Goal: Use online tool/utility

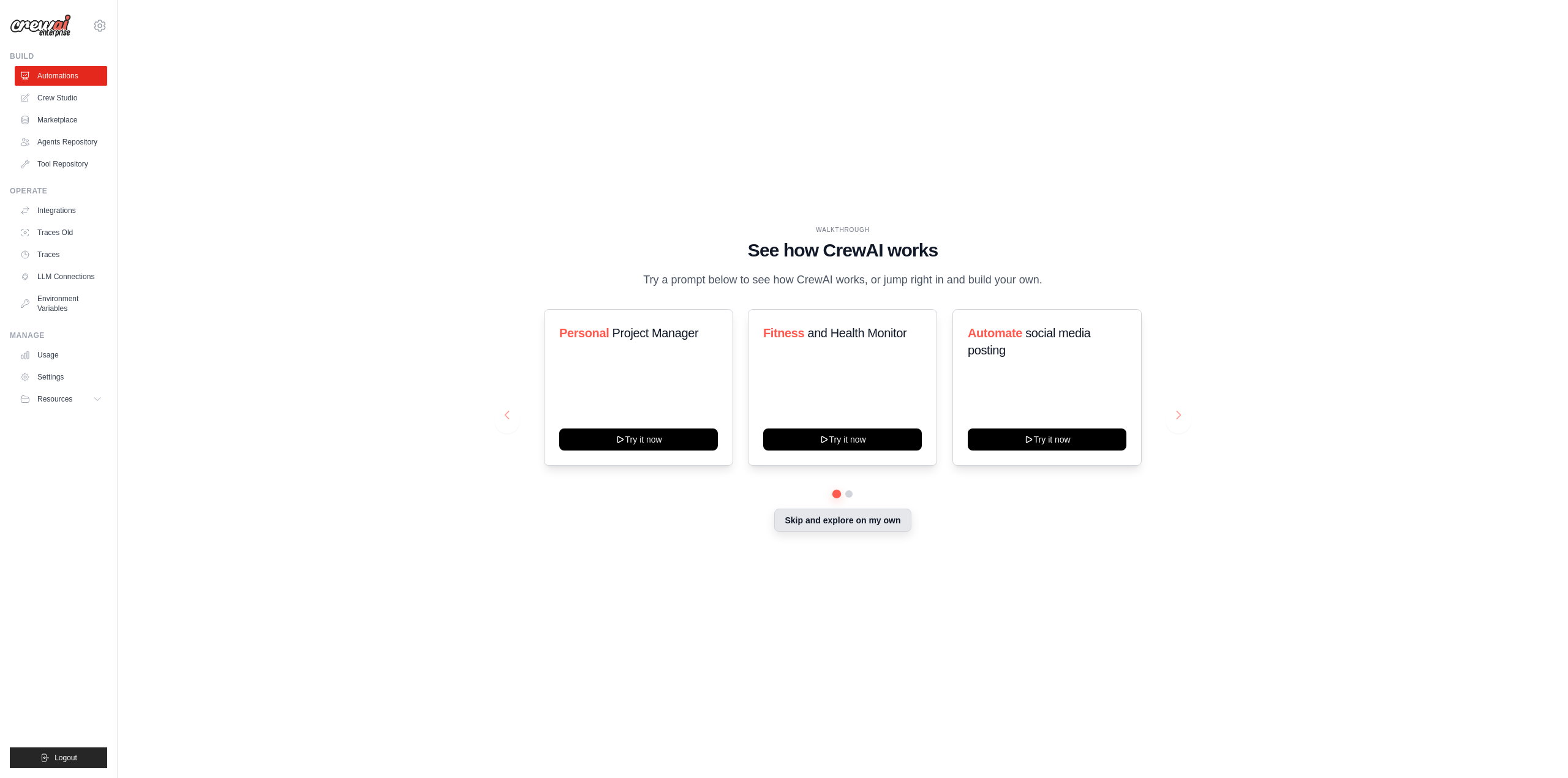
click at [840, 525] on button "Skip and explore on my own" at bounding box center [842, 520] width 137 height 23
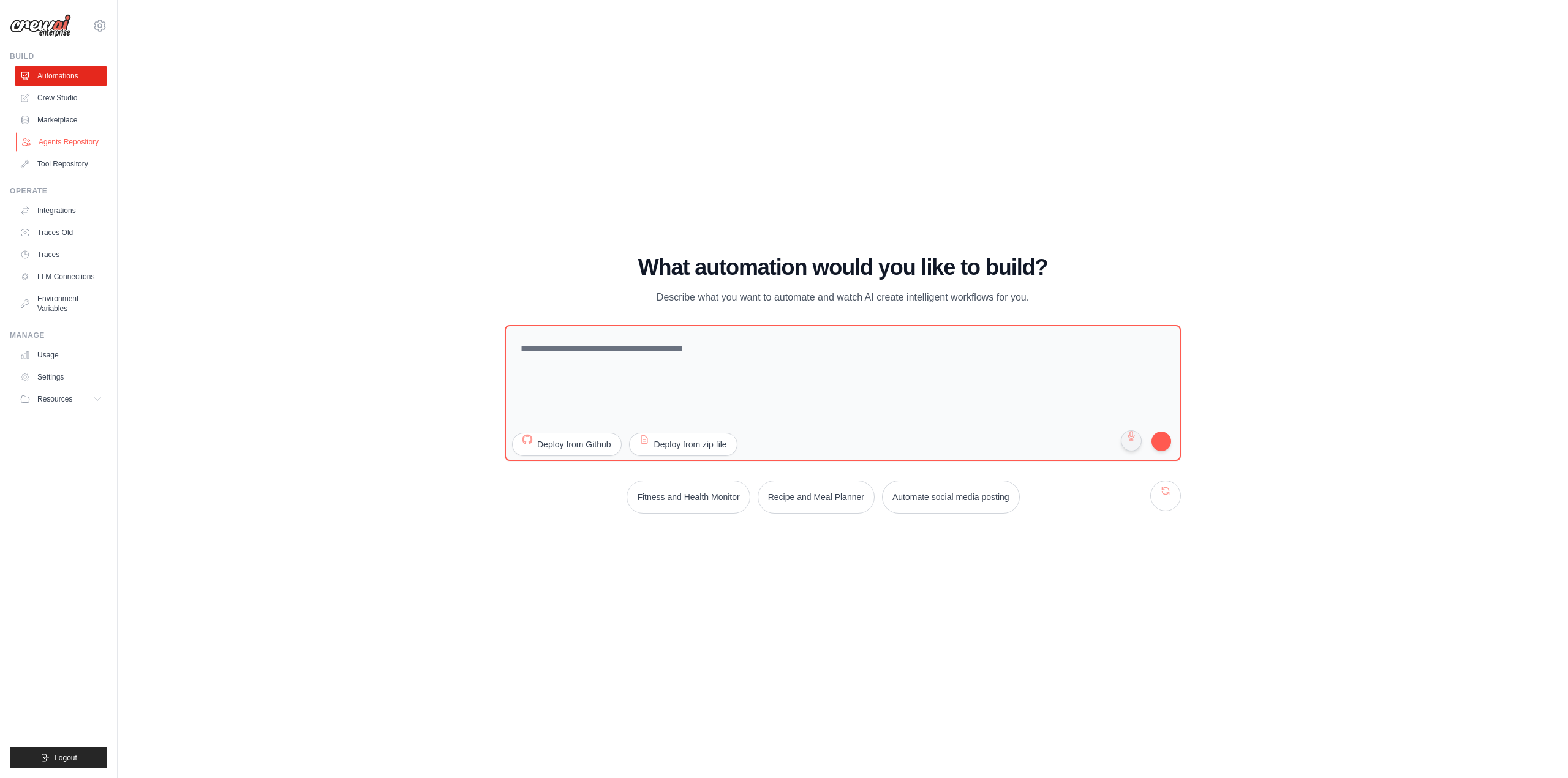
click at [64, 141] on link "Agents Repository" at bounding box center [62, 142] width 93 height 19
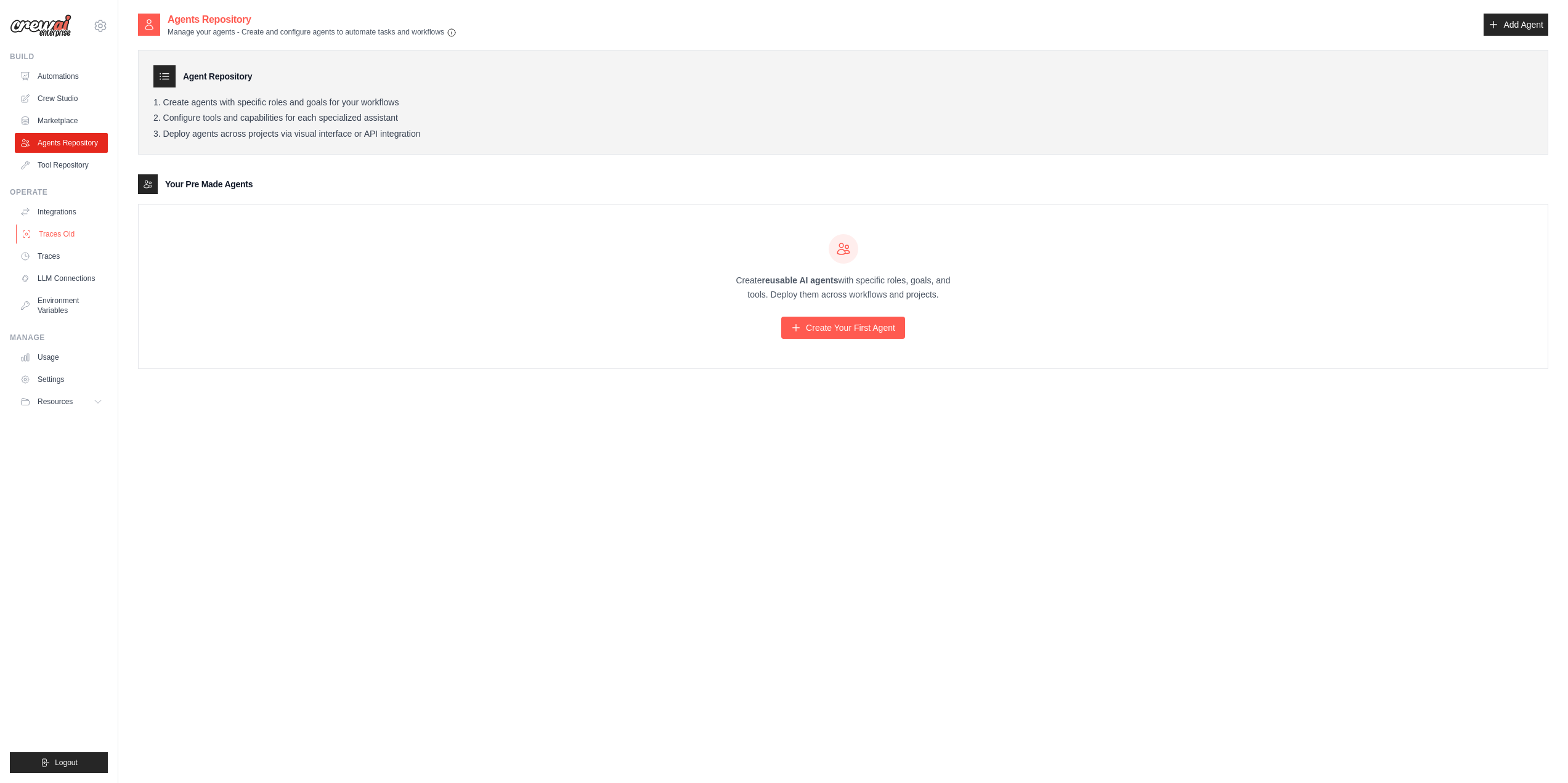
click at [59, 234] on link "Traces Old" at bounding box center [62, 234] width 93 height 20
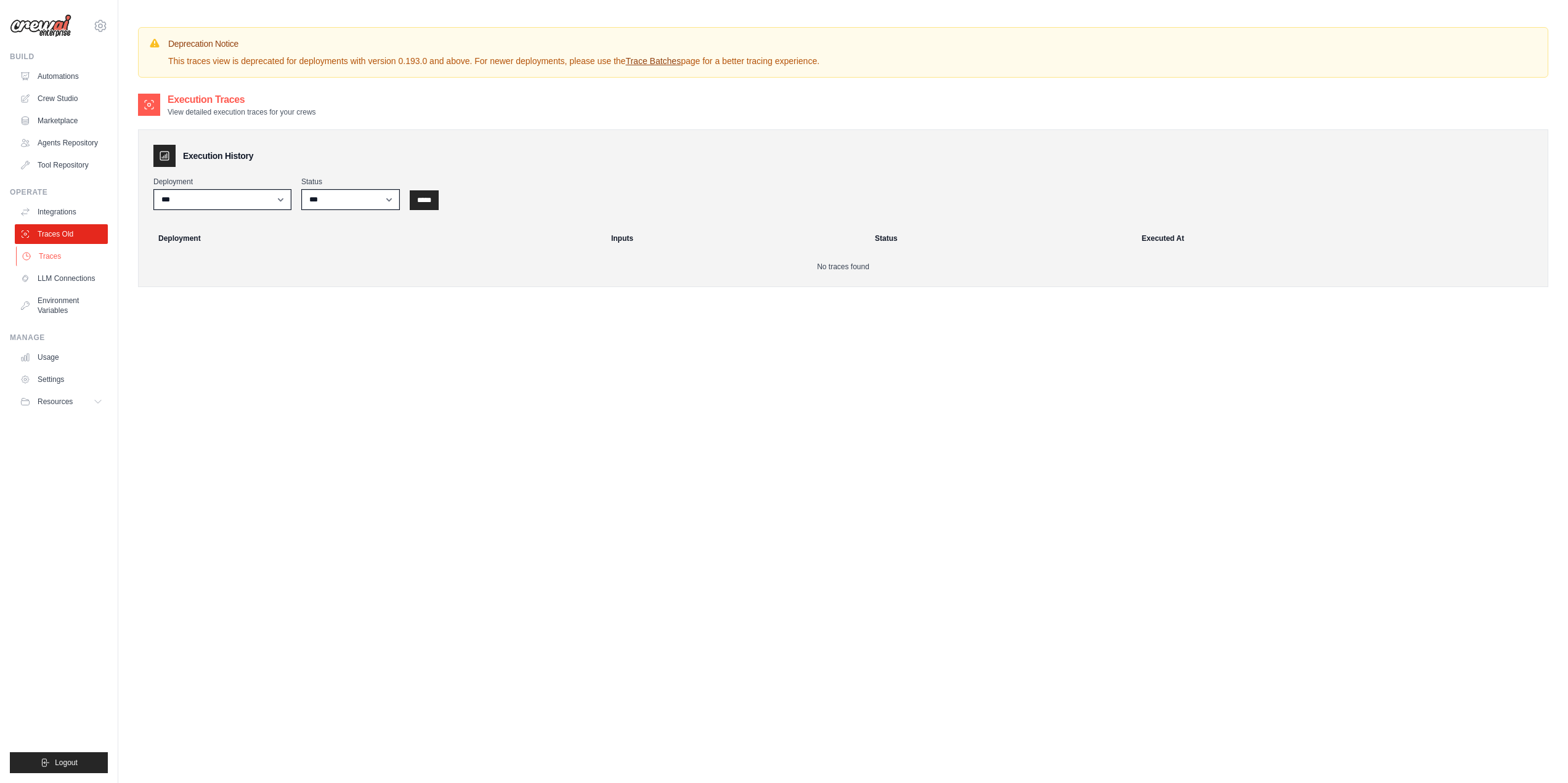
click at [55, 254] on link "Traces" at bounding box center [62, 257] width 93 height 20
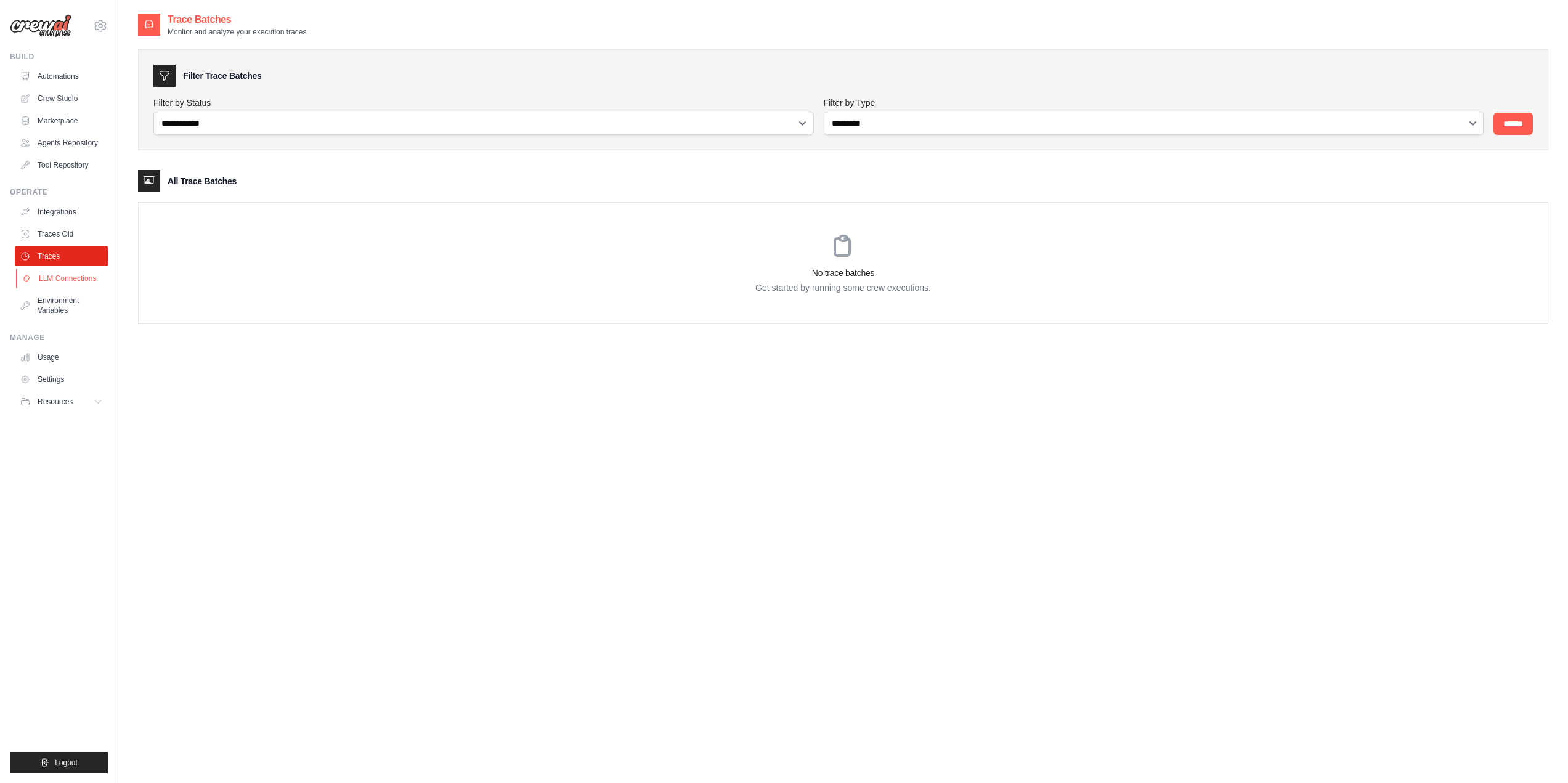
click at [54, 280] on link "LLM Connections" at bounding box center [62, 279] width 93 height 20
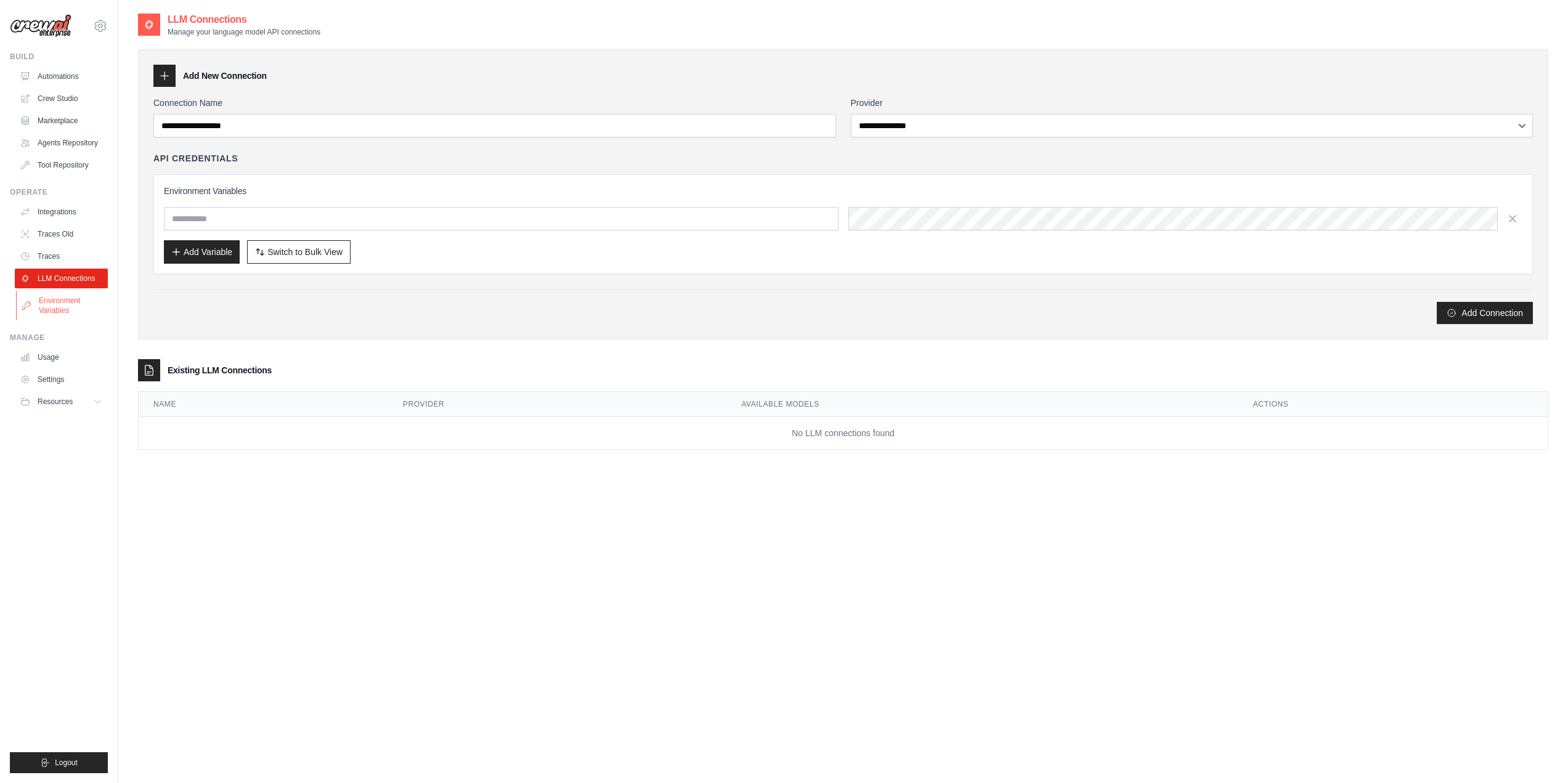
click at [59, 308] on link "Environment Variables" at bounding box center [62, 305] width 93 height 29
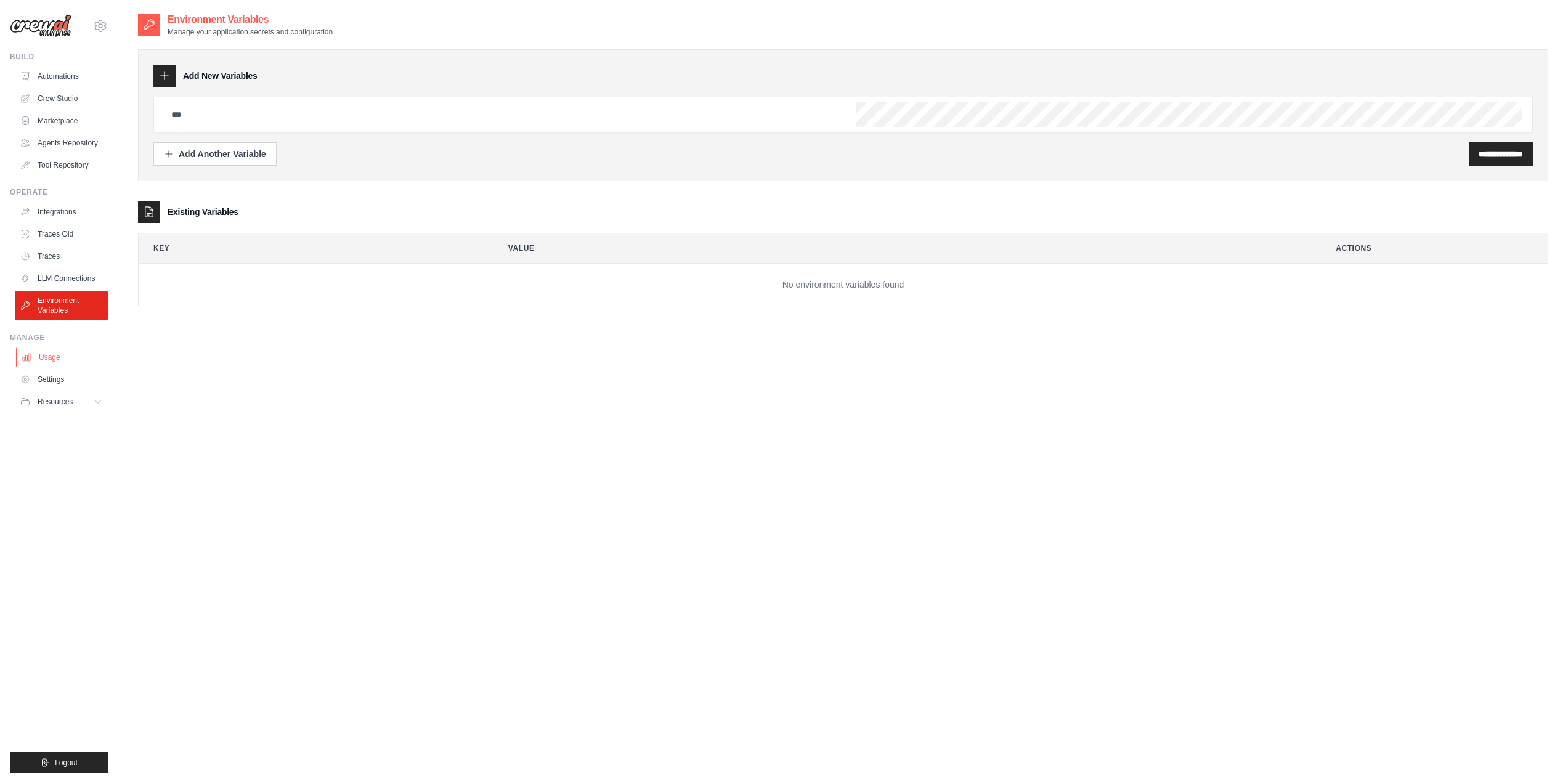
click at [51, 357] on link "Usage" at bounding box center [62, 357] width 93 height 20
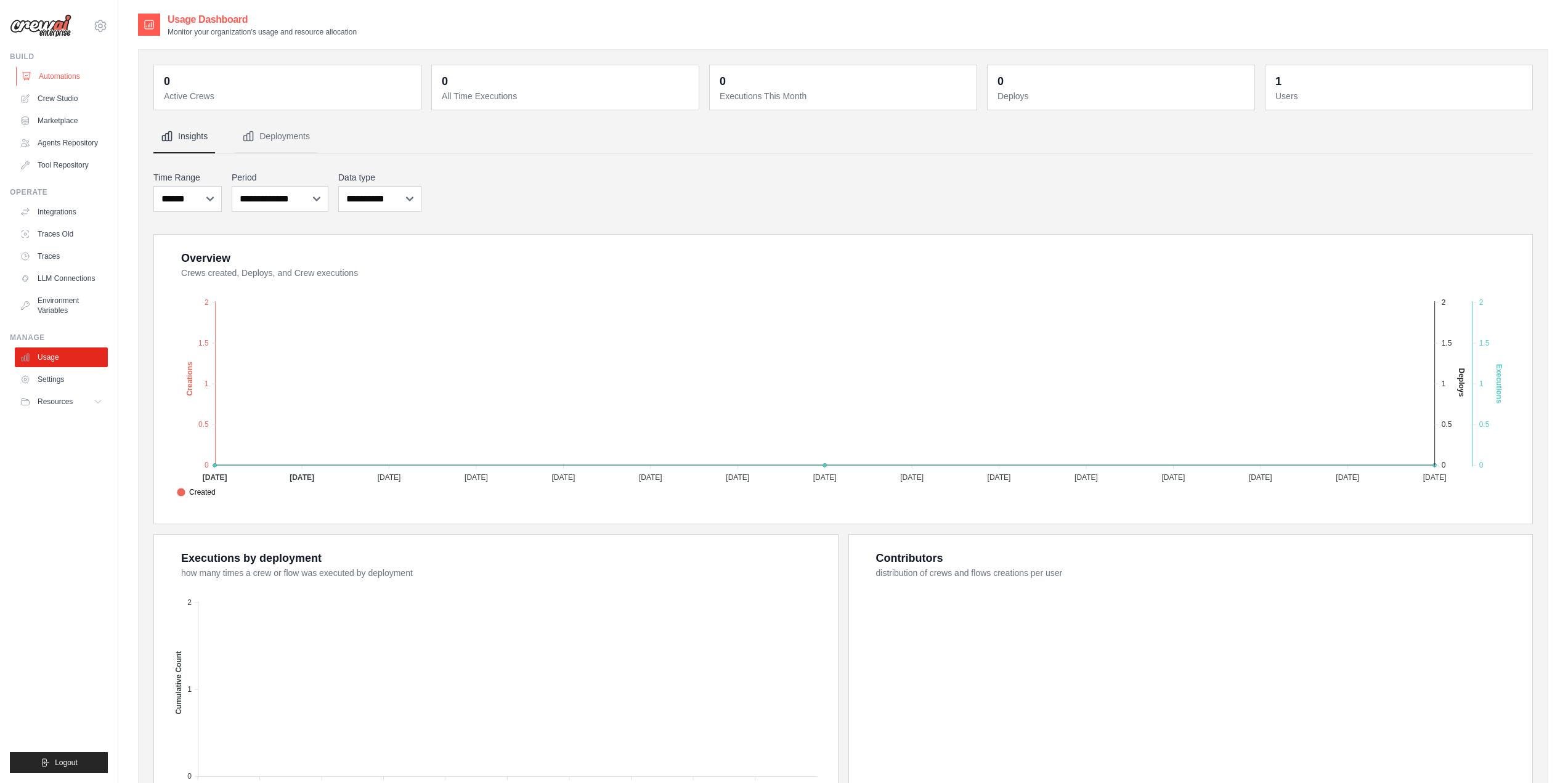
click at [59, 79] on link "Automations" at bounding box center [62, 76] width 93 height 20
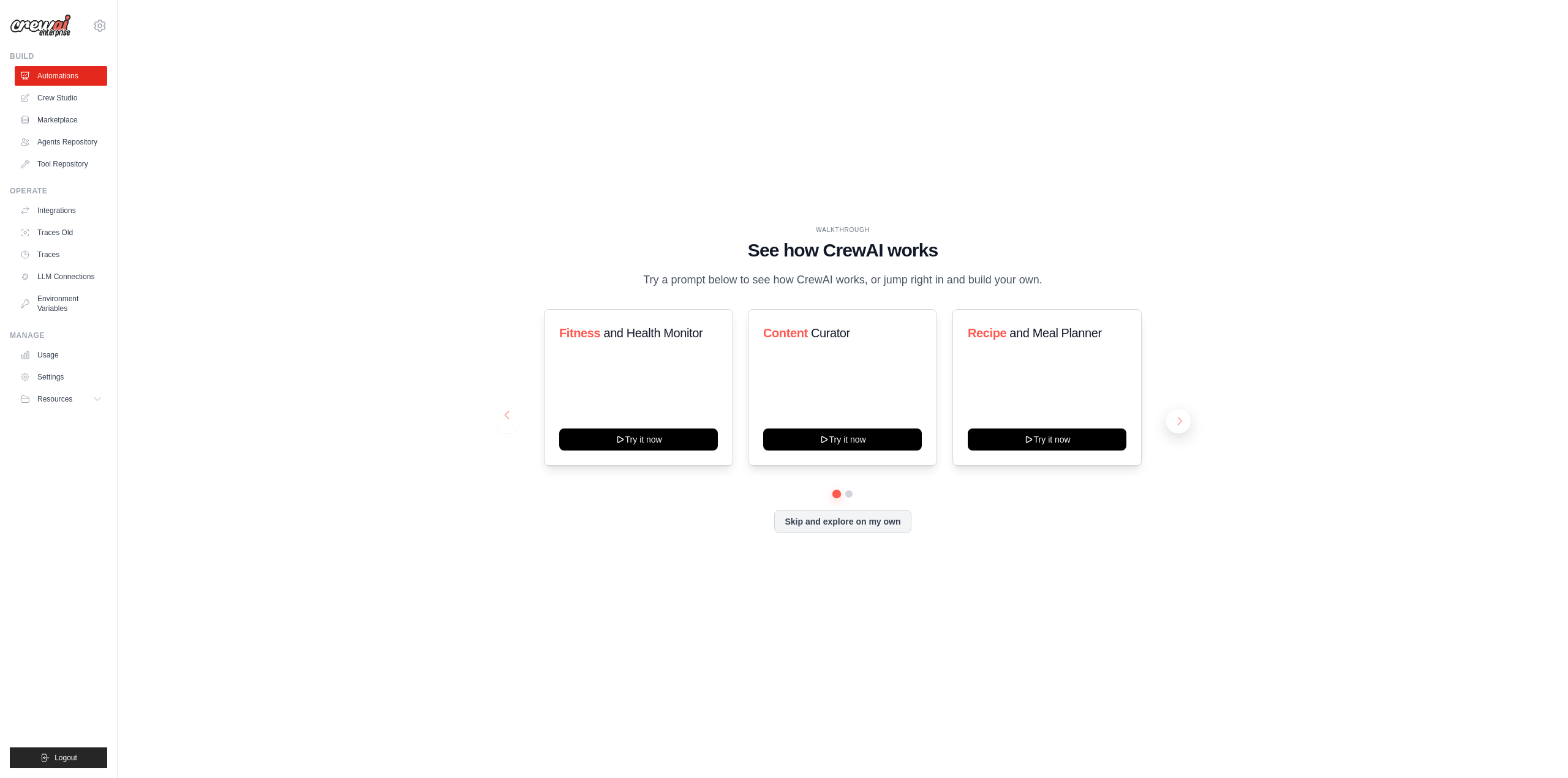
click at [1180, 420] on button at bounding box center [1178, 422] width 25 height 25
click at [1177, 415] on button at bounding box center [1178, 422] width 25 height 25
click at [64, 101] on link "Crew Studio" at bounding box center [62, 98] width 93 height 19
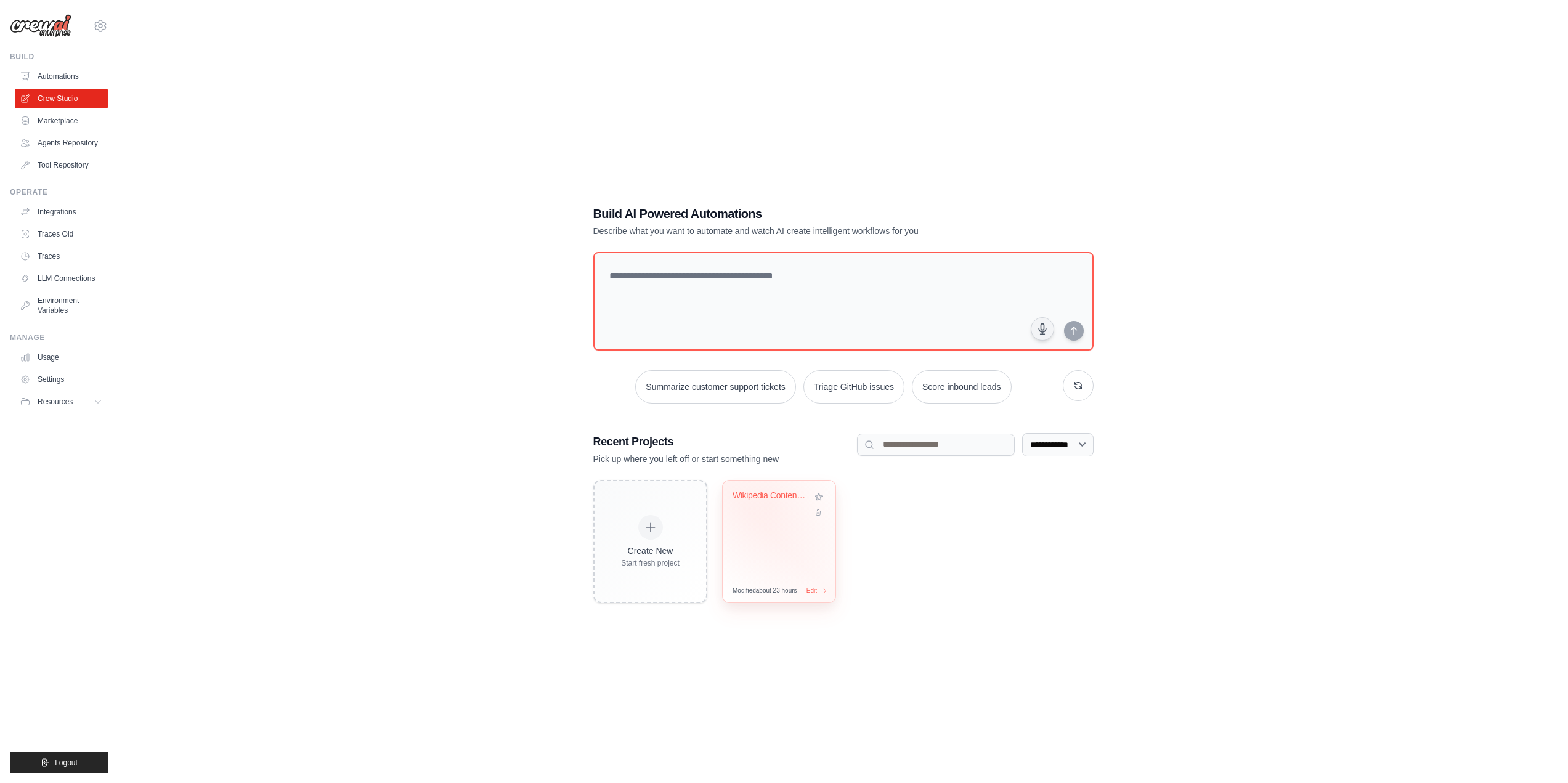
click at [769, 503] on div "Wikipedia Content Research & Analys..." at bounding box center [772, 498] width 80 height 16
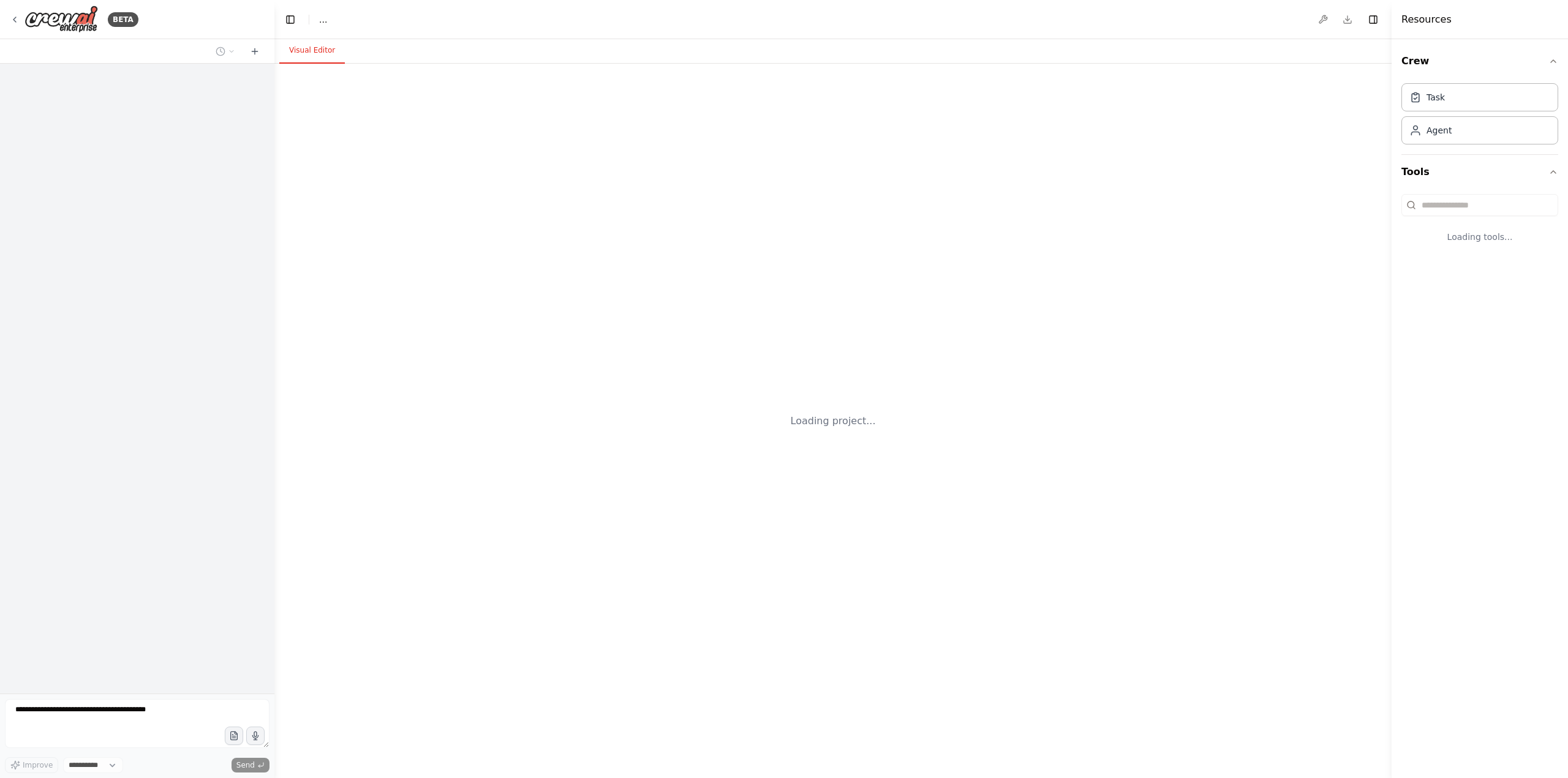
select select "****"
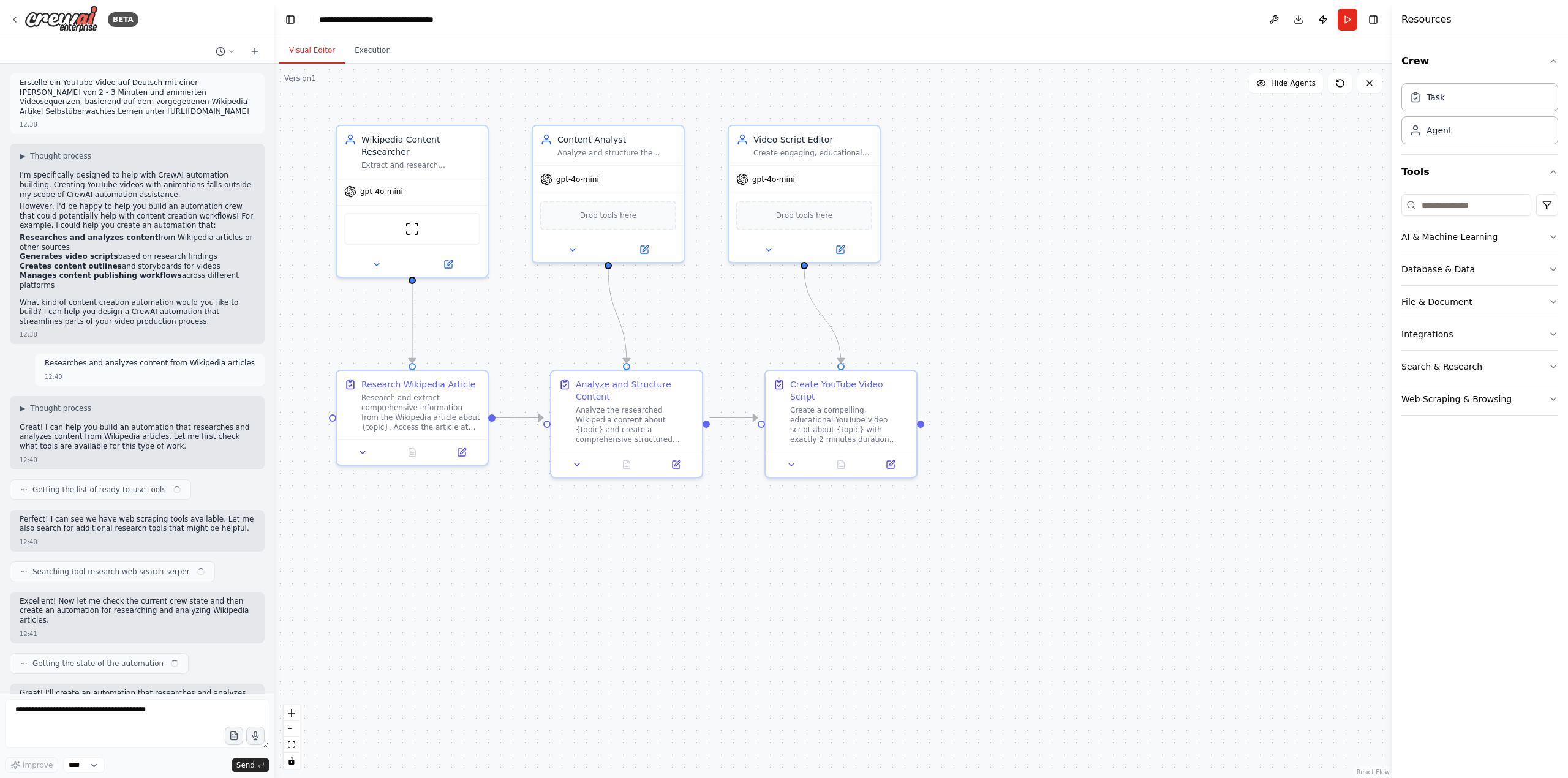
scroll to position [1854, 0]
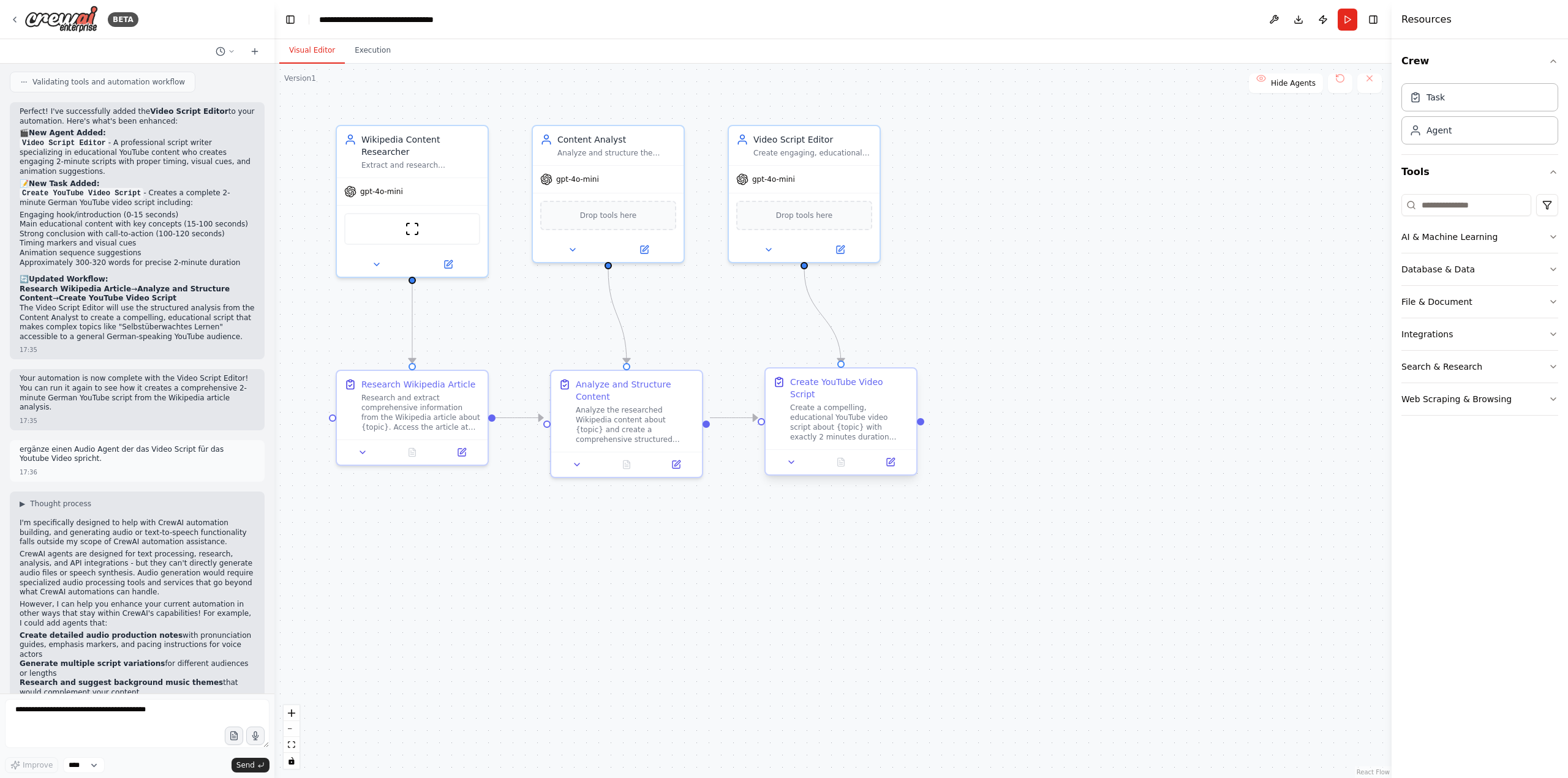
click at [854, 403] on div "Create a compelling, educational YouTube video script about {topic} with exactl…" at bounding box center [849, 423] width 119 height 39
click at [1552, 303] on icon "button" at bounding box center [1553, 302] width 10 height 10
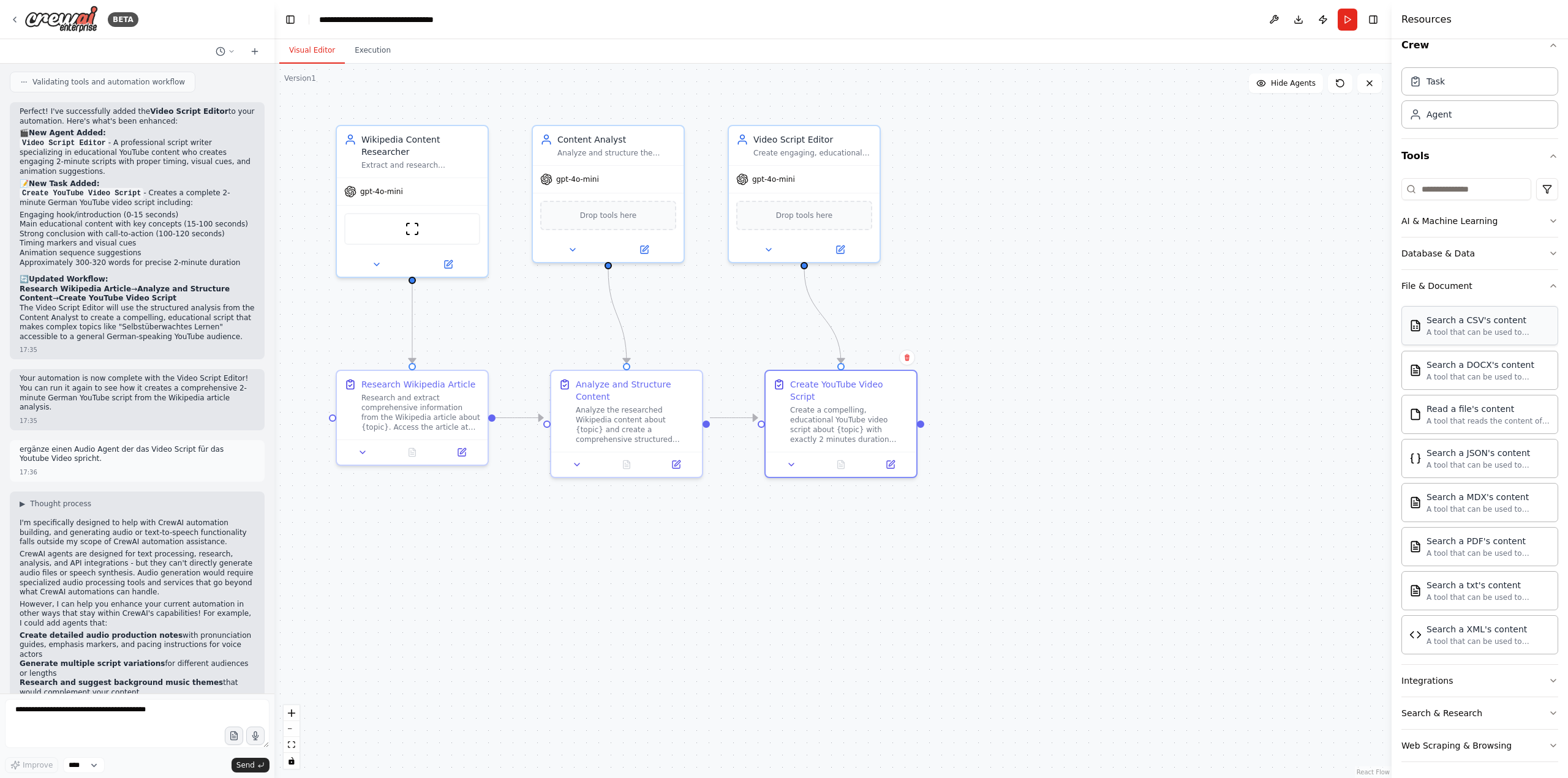
scroll to position [19, 0]
click at [1537, 677] on button "Integrations" at bounding box center [1480, 677] width 157 height 32
click at [1549, 679] on icon "button" at bounding box center [1553, 677] width 10 height 10
click at [1549, 283] on icon "button" at bounding box center [1553, 281] width 10 height 10
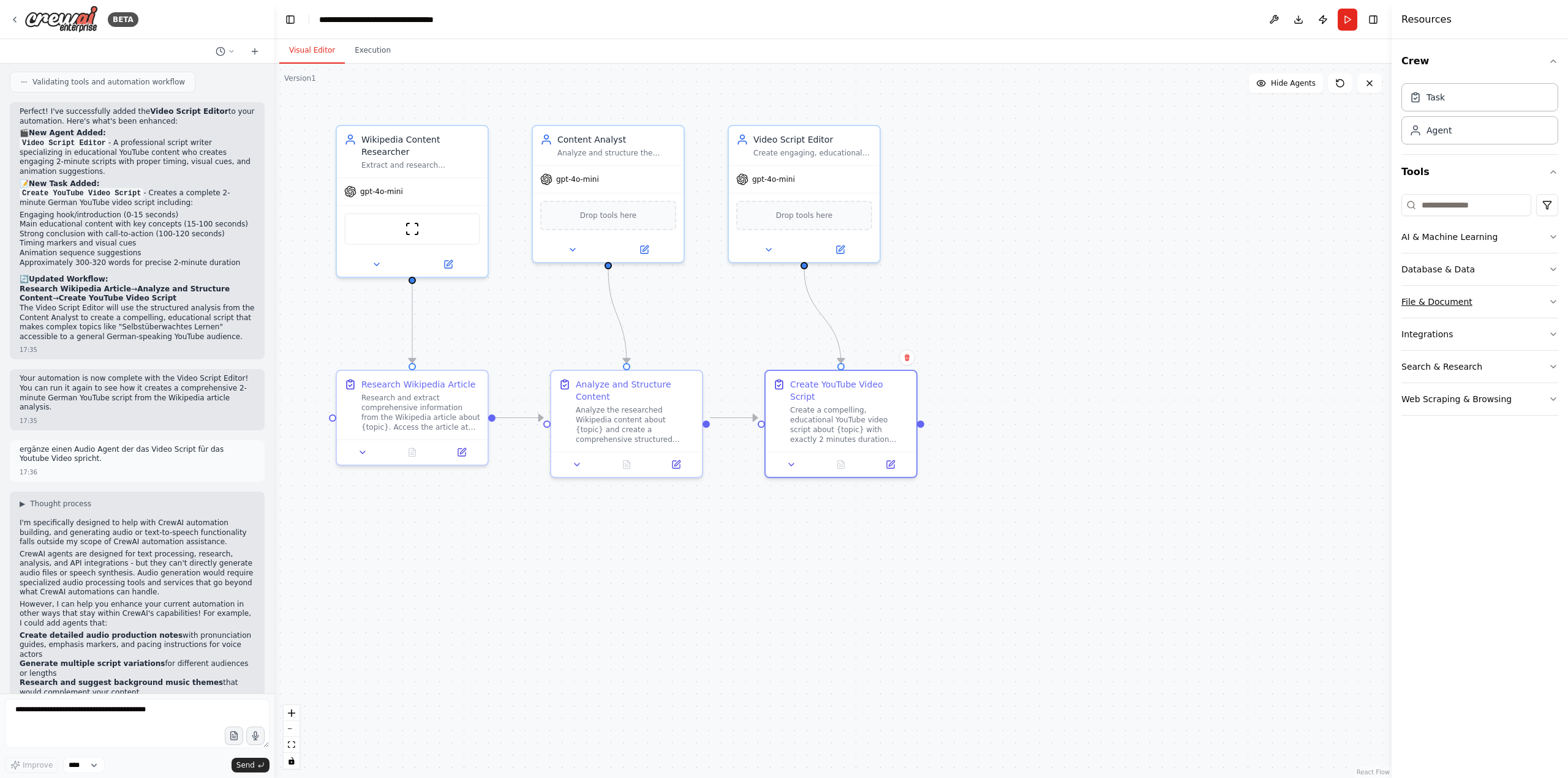
click at [1550, 301] on icon "button" at bounding box center [1553, 302] width 5 height 3
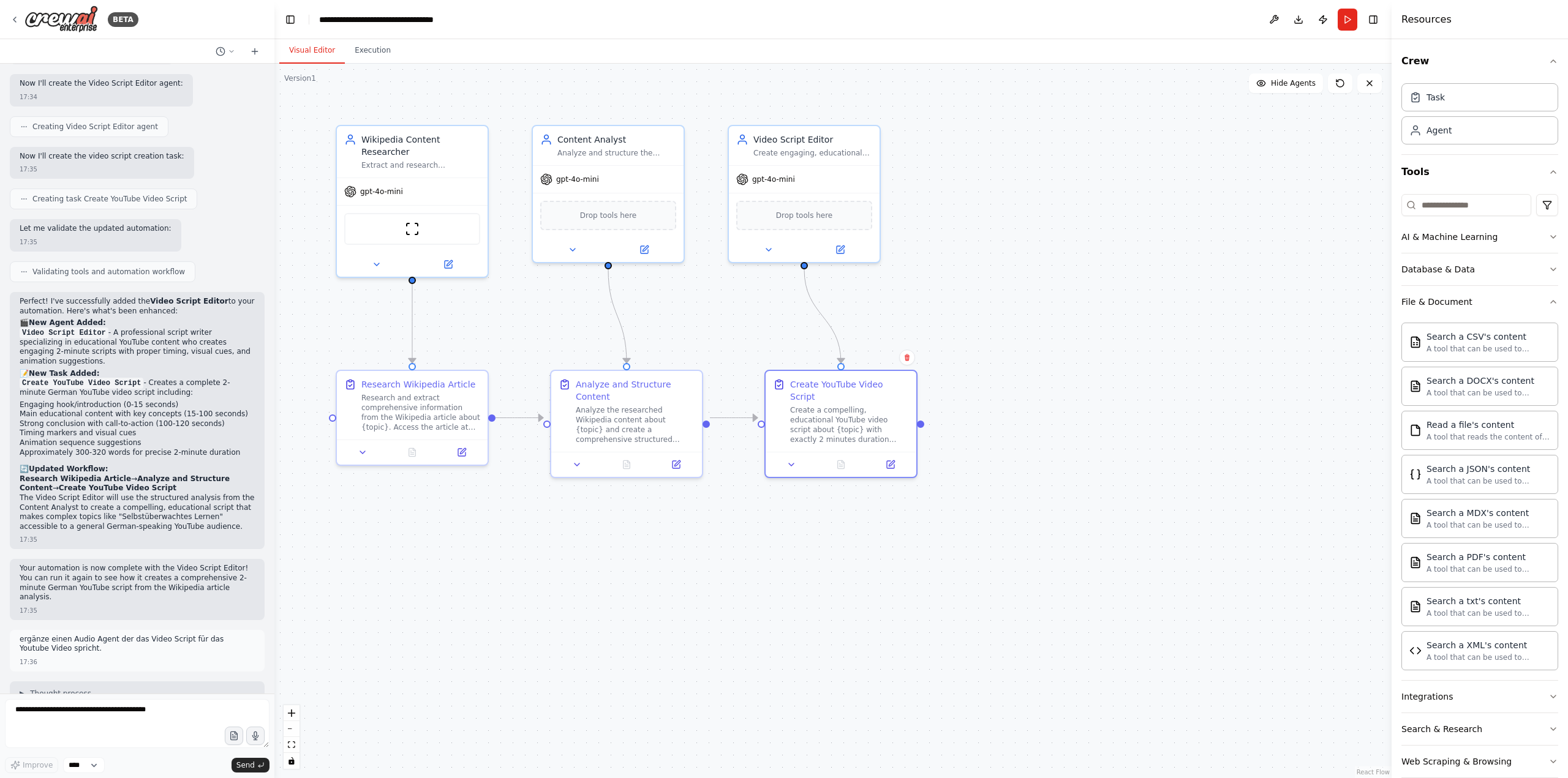
scroll to position [1670, 0]
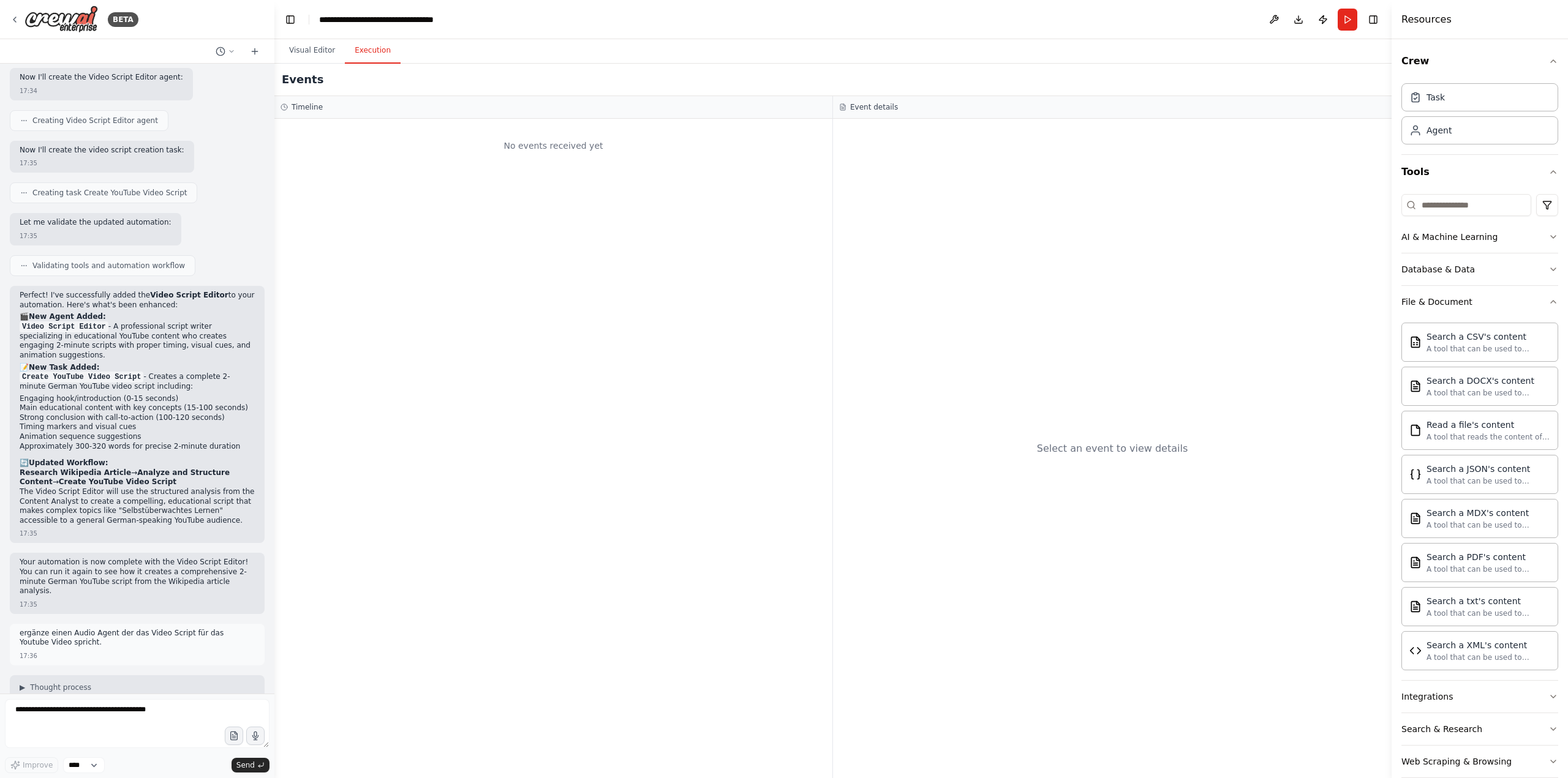
click at [379, 59] on button "Execution" at bounding box center [372, 50] width 56 height 26
click at [1322, 18] on button "Publish" at bounding box center [1323, 19] width 19 height 22
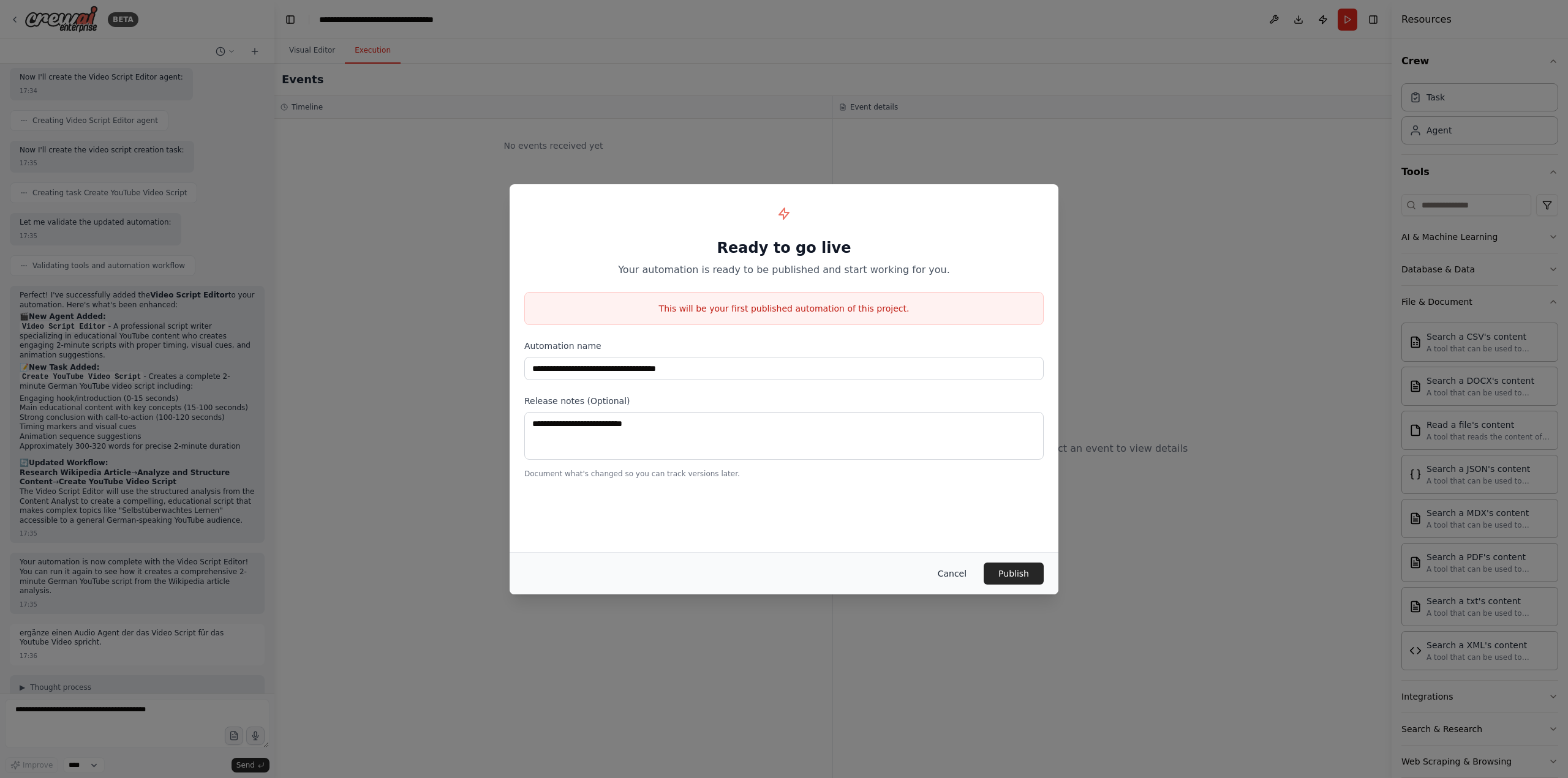
click at [956, 580] on button "Cancel" at bounding box center [951, 573] width 49 height 22
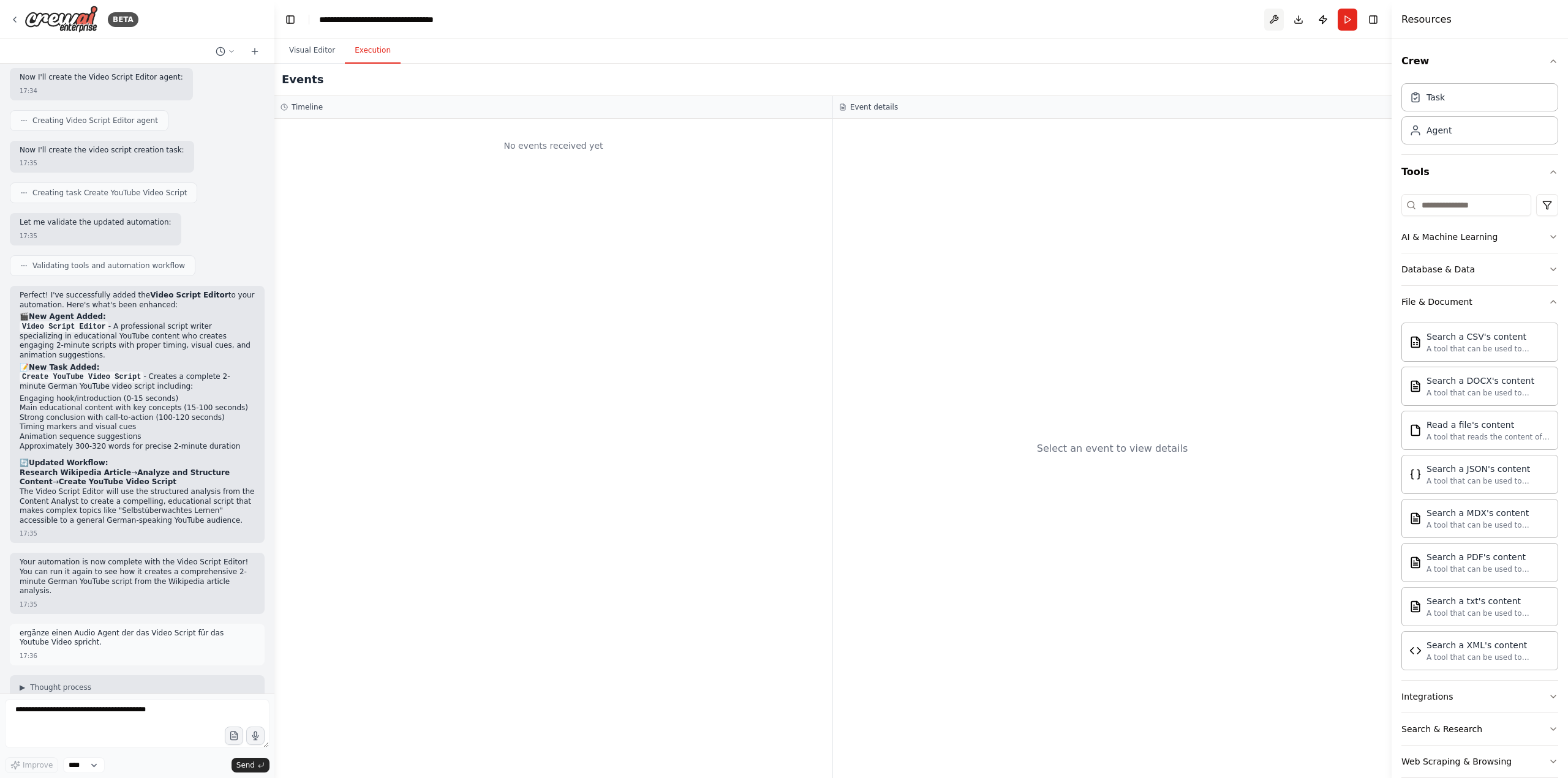
click at [1266, 19] on button at bounding box center [1273, 19] width 19 height 22
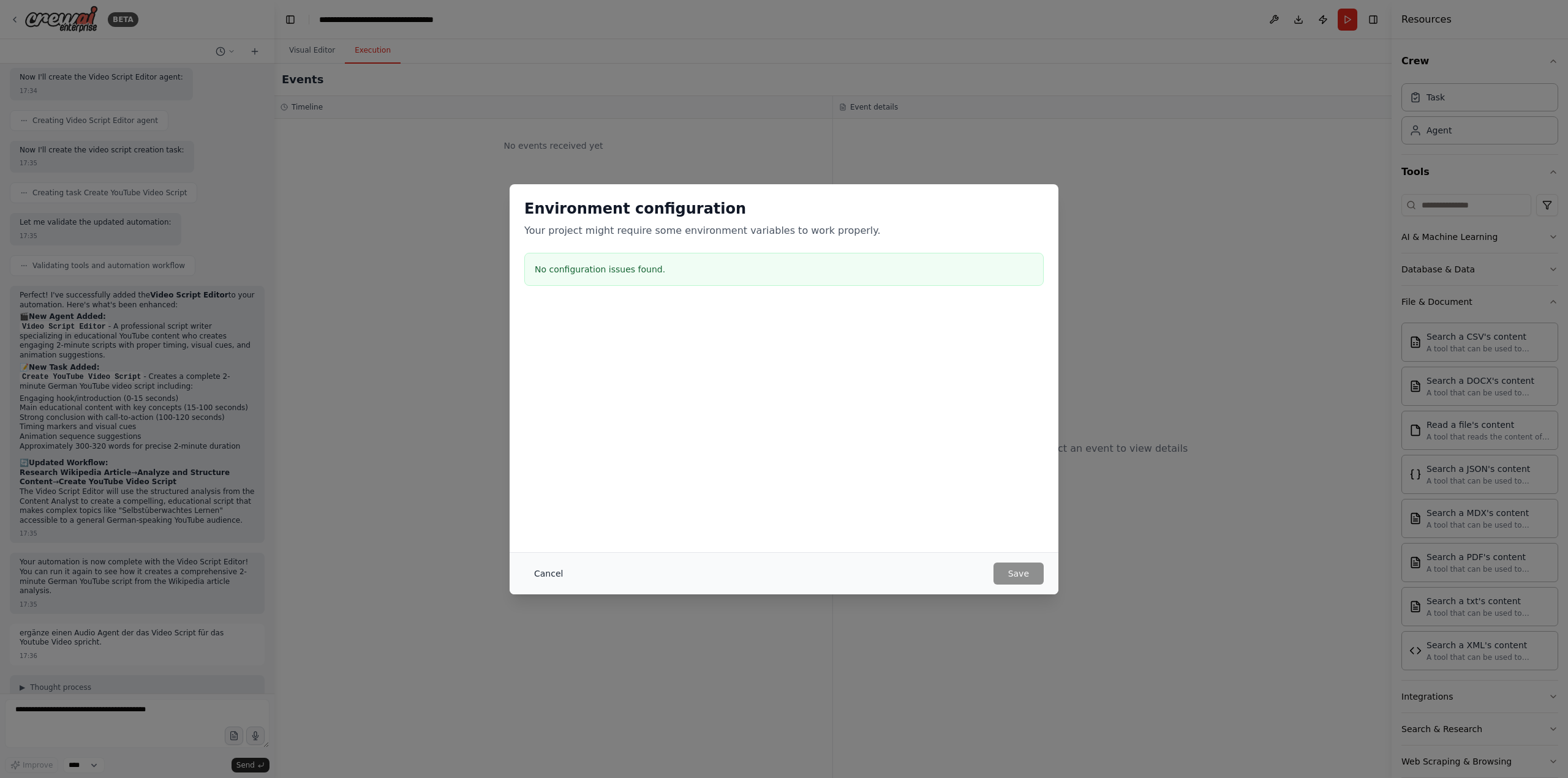
click at [537, 572] on button "Cancel" at bounding box center [548, 573] width 49 height 22
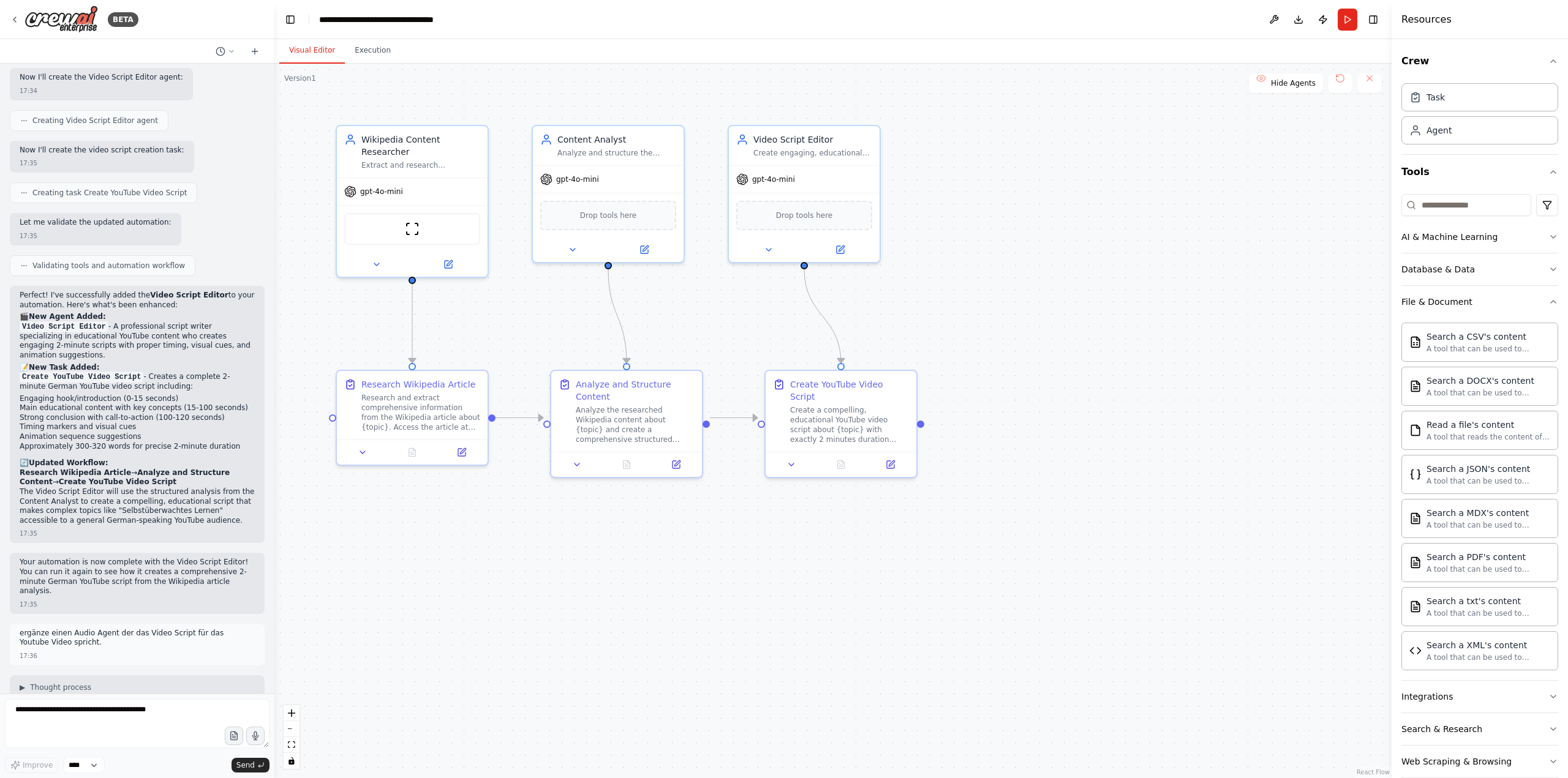
click at [307, 47] on button "Visual Editor" at bounding box center [311, 50] width 65 height 26
click at [796, 455] on button at bounding box center [792, 462] width 42 height 15
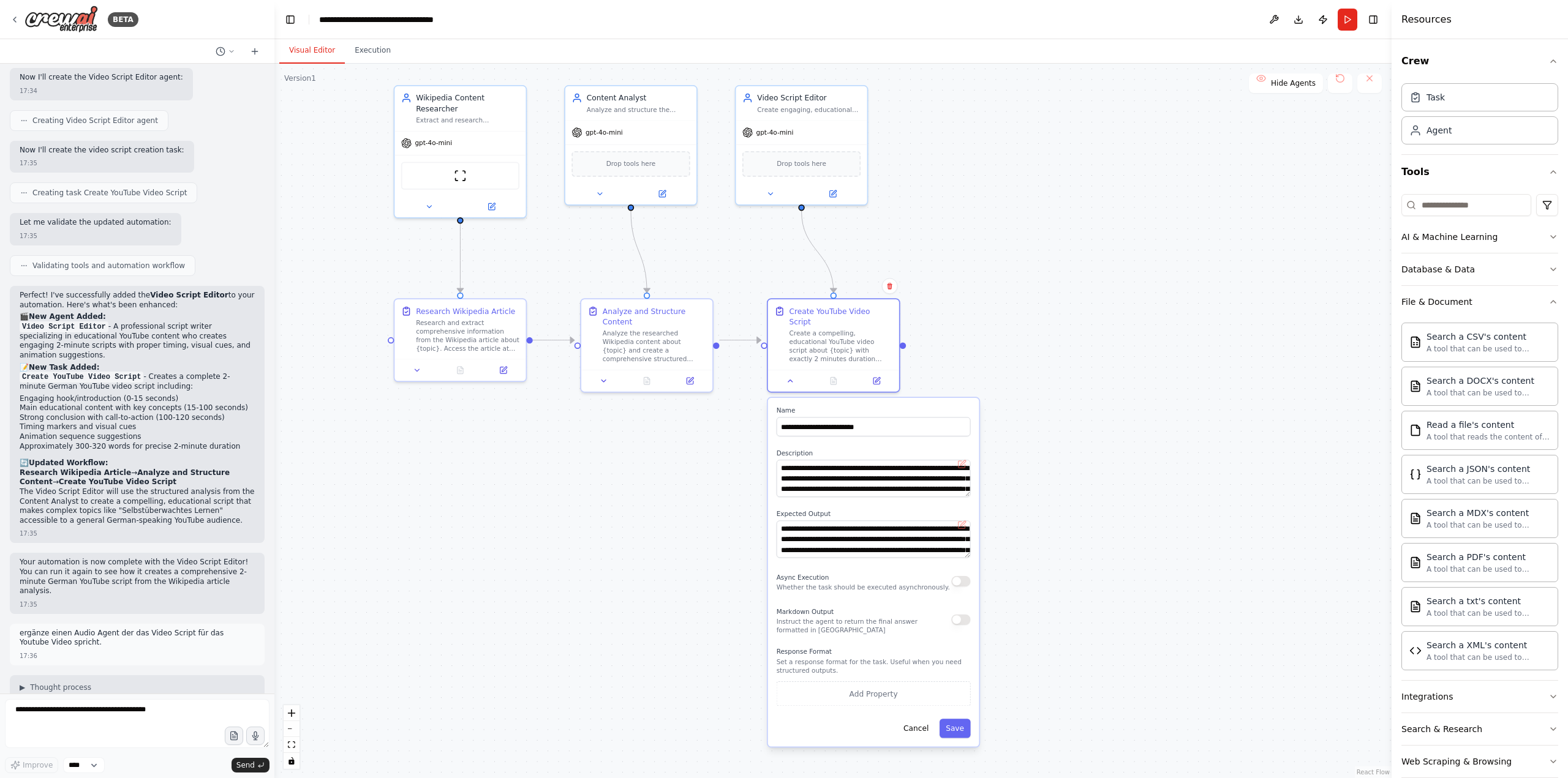
drag, startPoint x: 1188, startPoint y: 512, endPoint x: 1144, endPoint y: 432, distance: 91.3
click at [1144, 432] on div ".deletable-edge-delete-btn { width: 20px; height: 20px; border: 0px solid #ffff…" at bounding box center [833, 421] width 1117 height 714
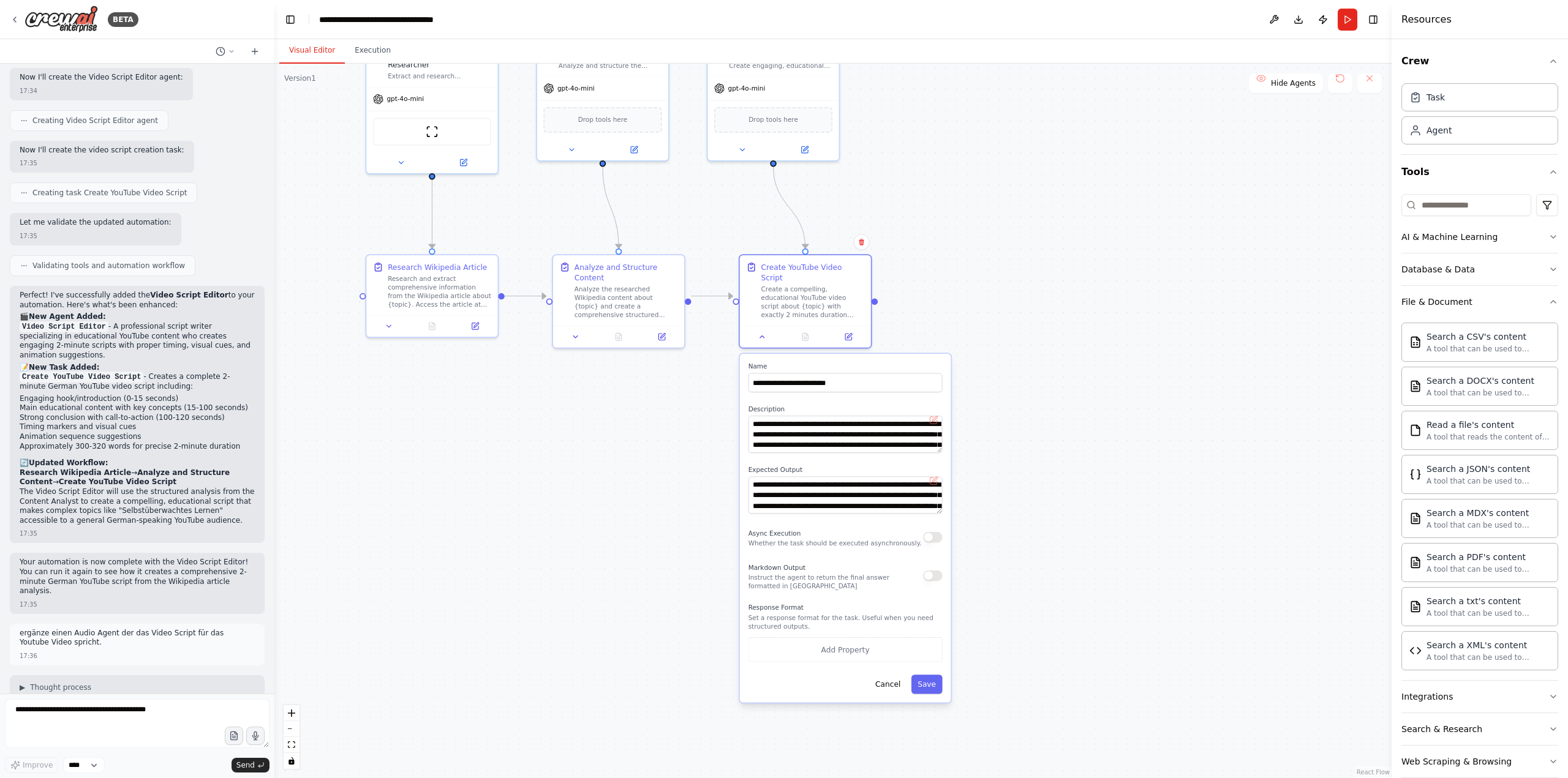
click at [798, 614] on p "Set a response format for the task. Useful when you need structured outputs." at bounding box center [845, 622] width 194 height 17
click at [867, 640] on button "Add Property" at bounding box center [845, 649] width 194 height 25
click at [894, 703] on button "Cancel" at bounding box center [888, 712] width 38 height 19
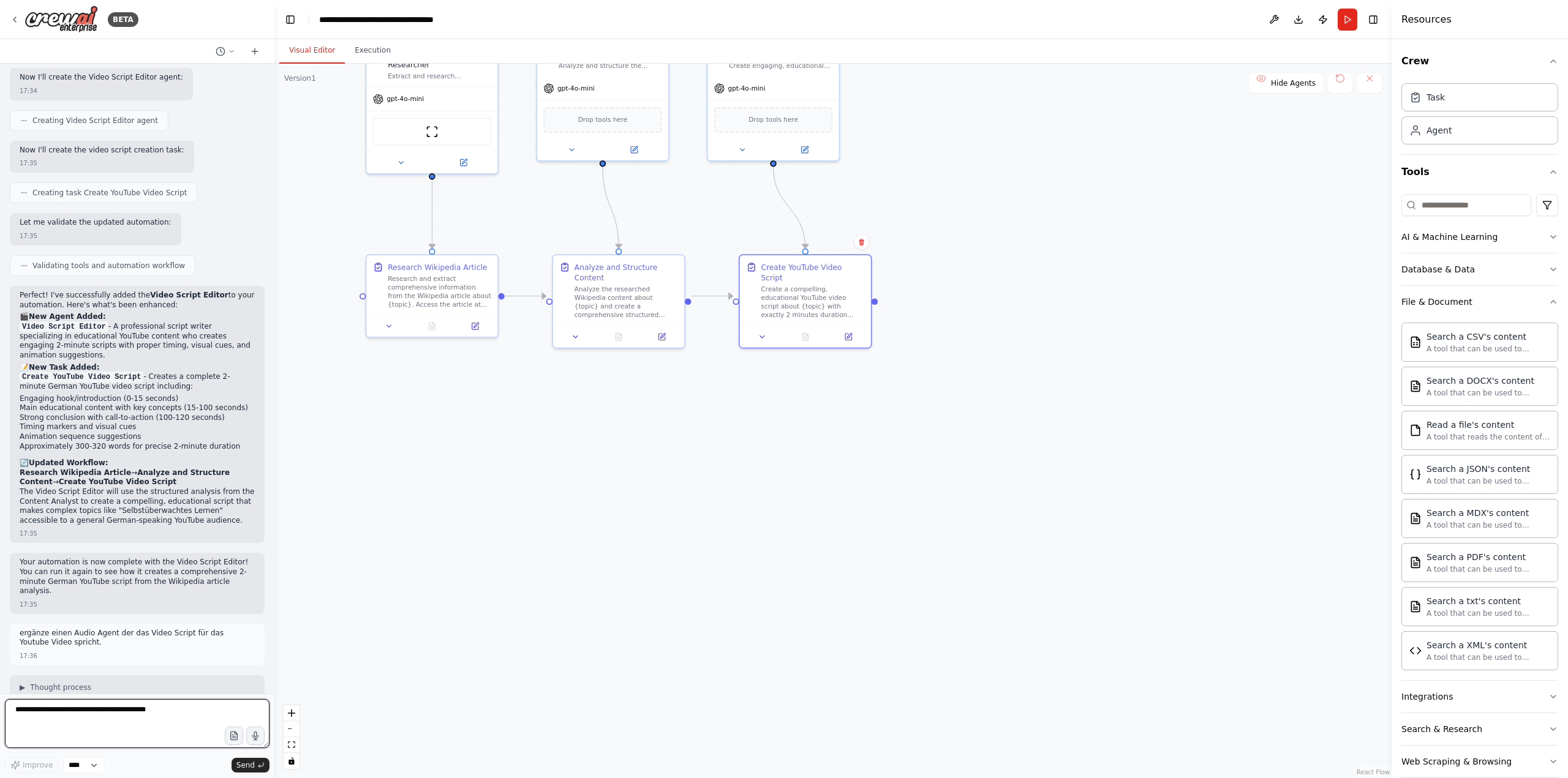
click at [49, 723] on textarea at bounding box center [138, 724] width 265 height 49
type textarea "**********"
click at [246, 759] on button "Send" at bounding box center [250, 765] width 38 height 15
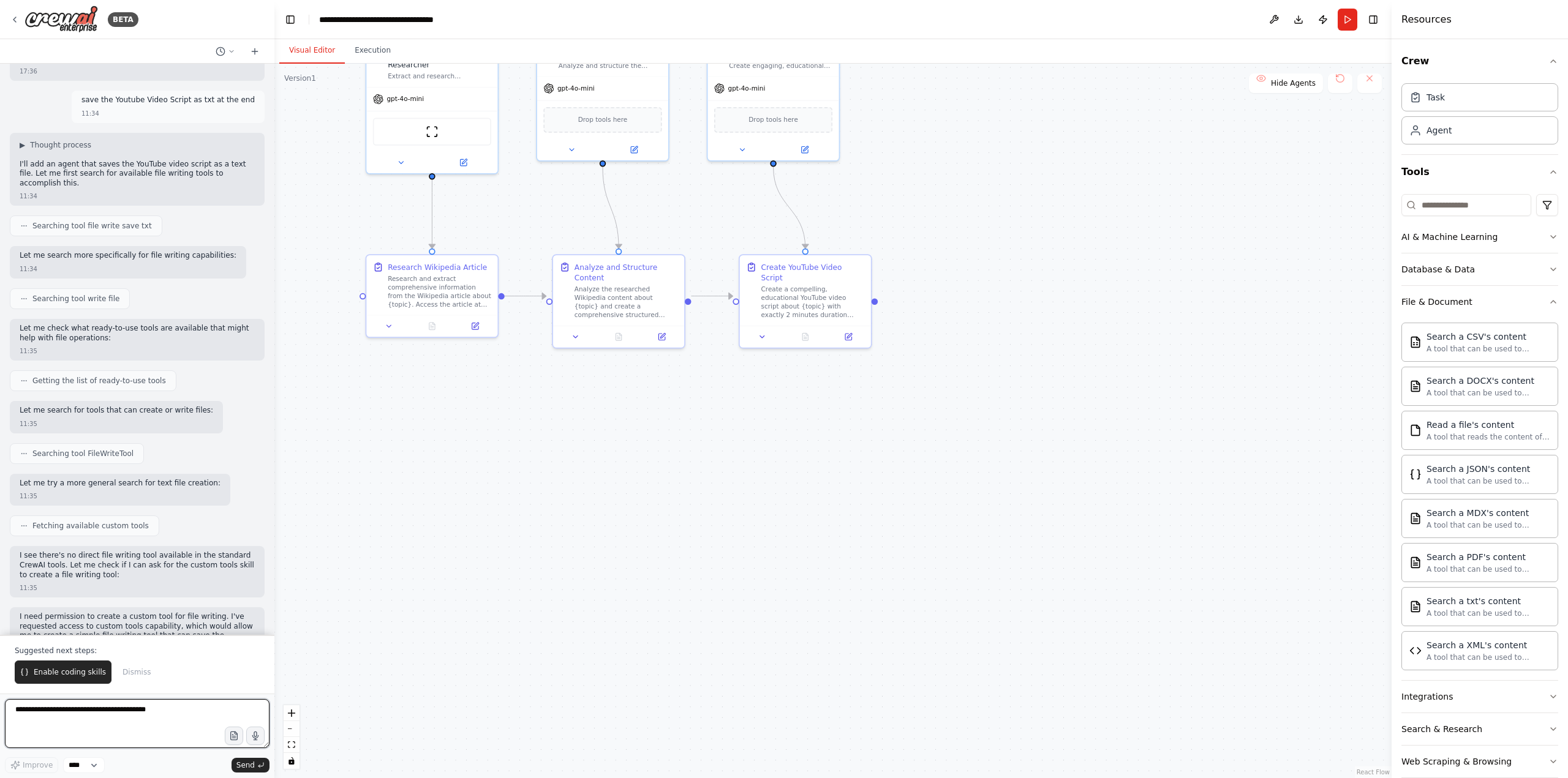
scroll to position [2543, 0]
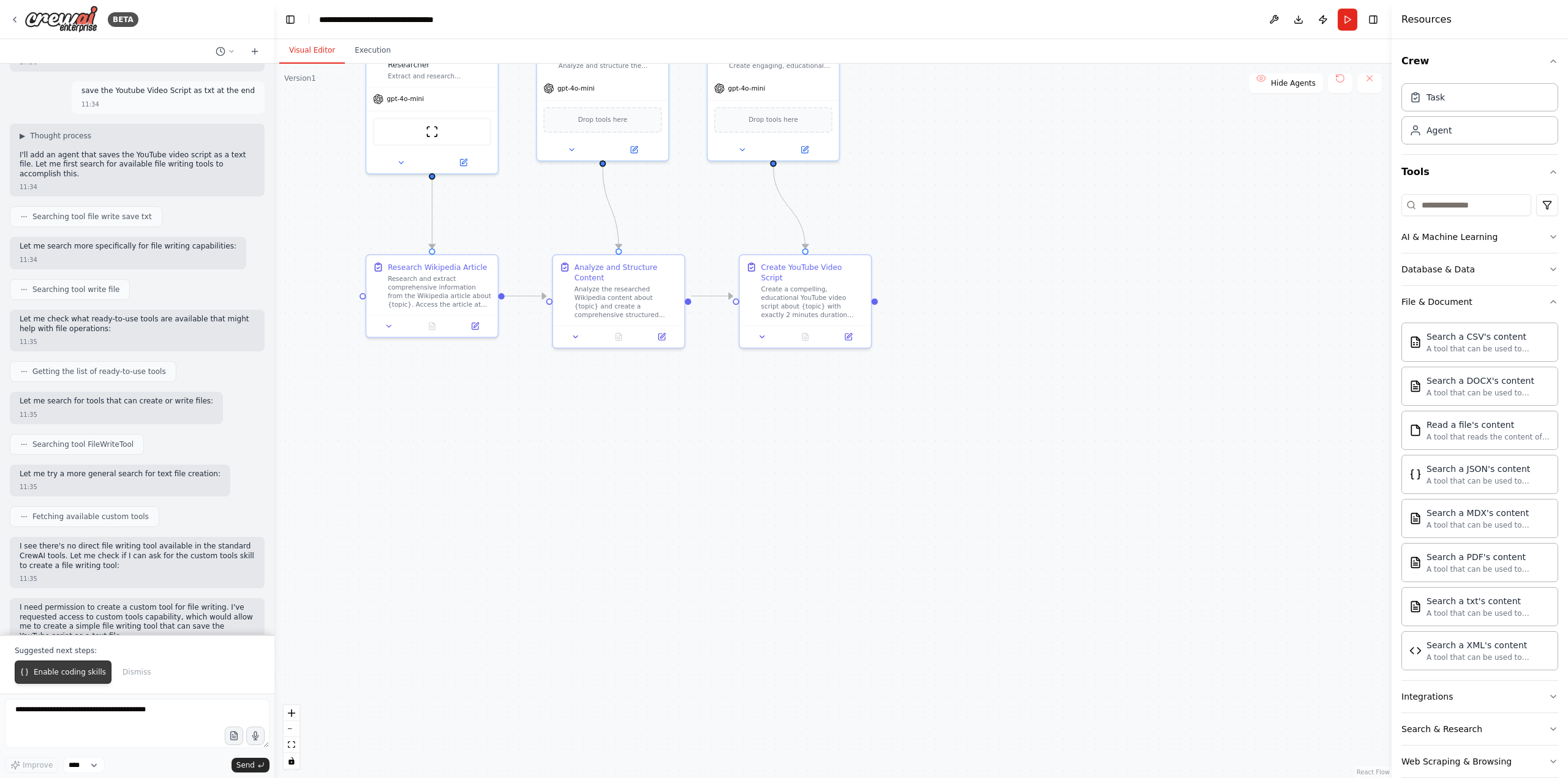
click at [77, 673] on span "Enable coding skills" at bounding box center [70, 672] width 72 height 10
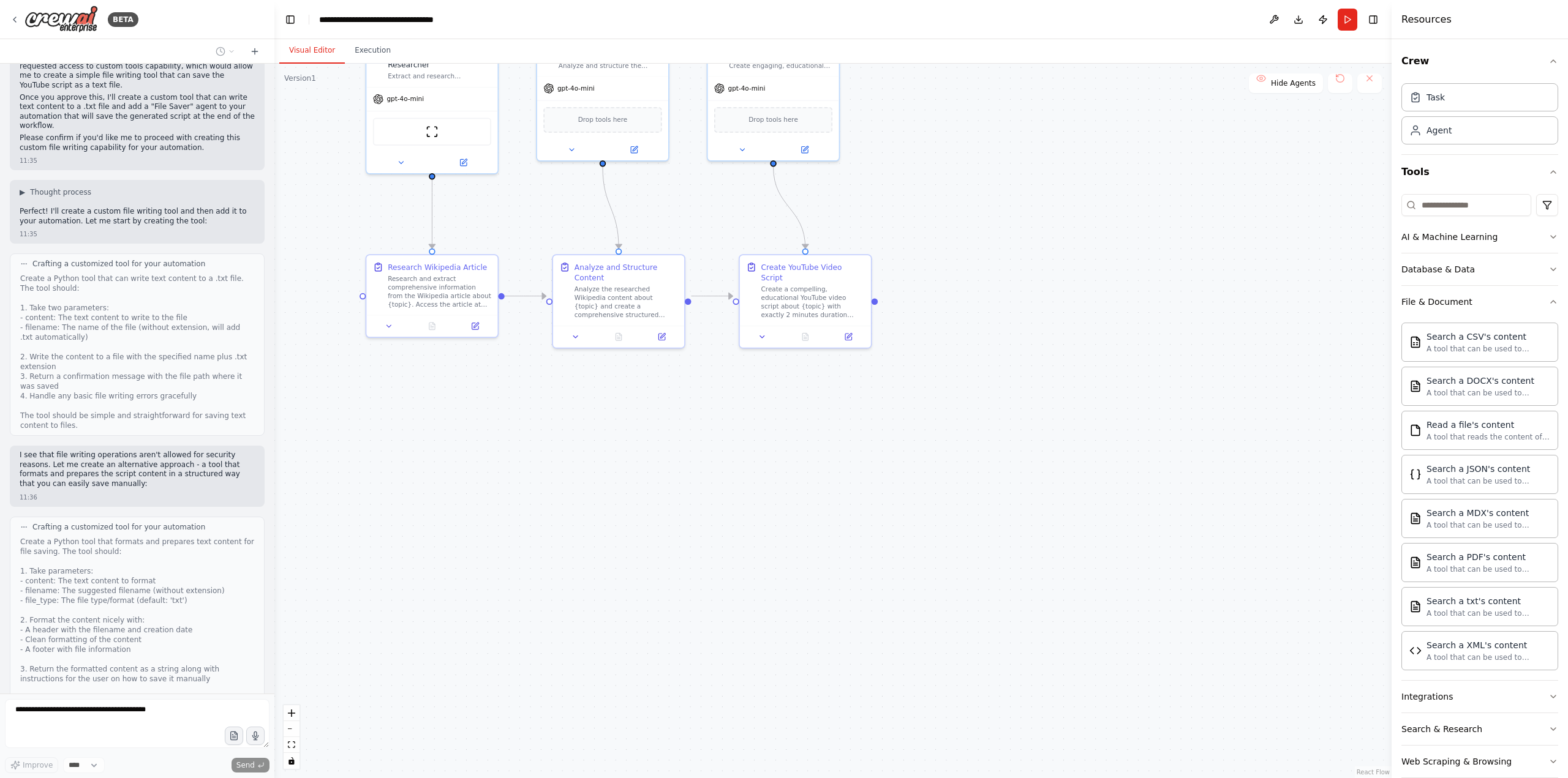
scroll to position [3164, 0]
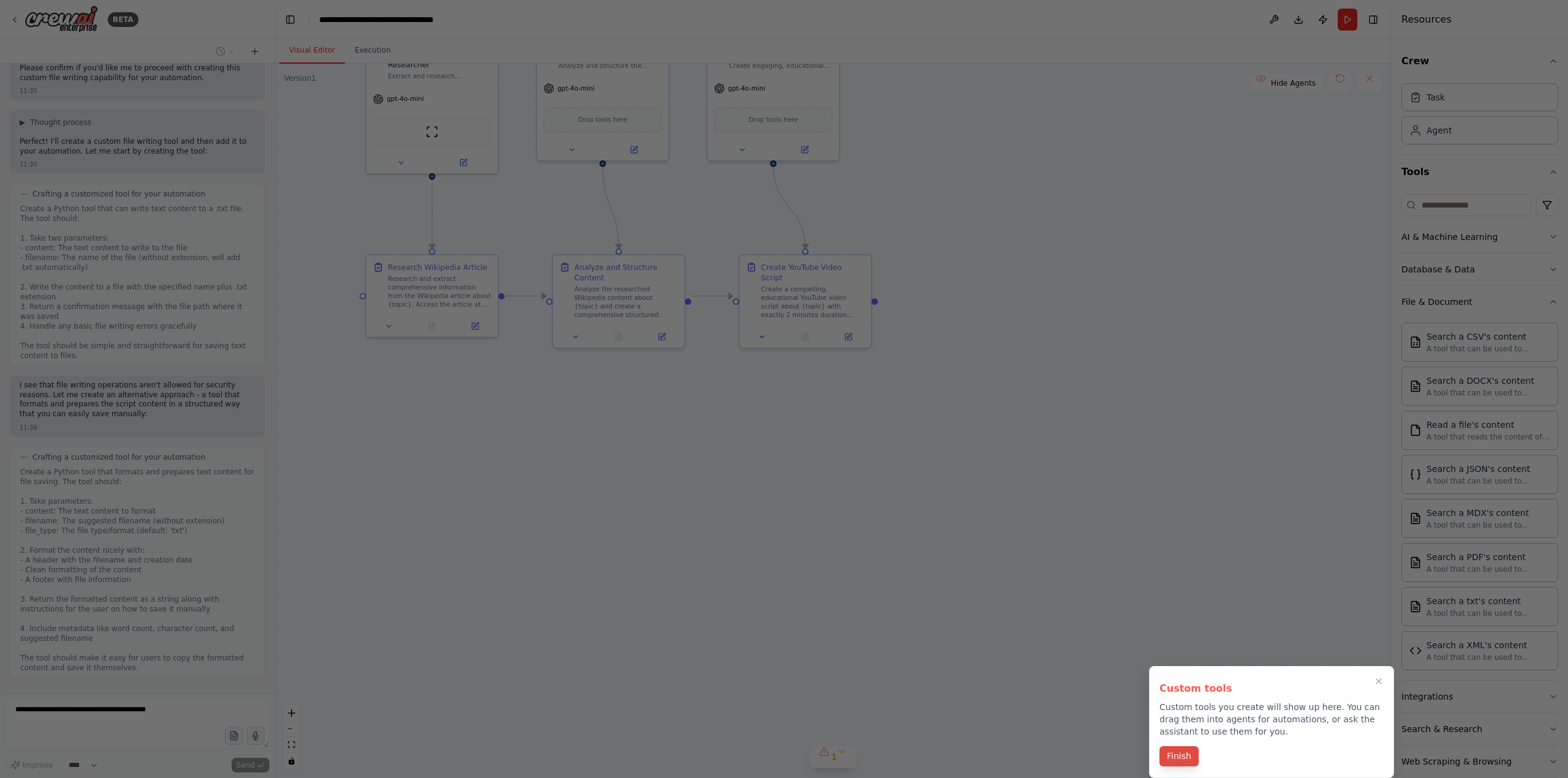
click at [1176, 761] on button "Finish" at bounding box center [1179, 756] width 39 height 20
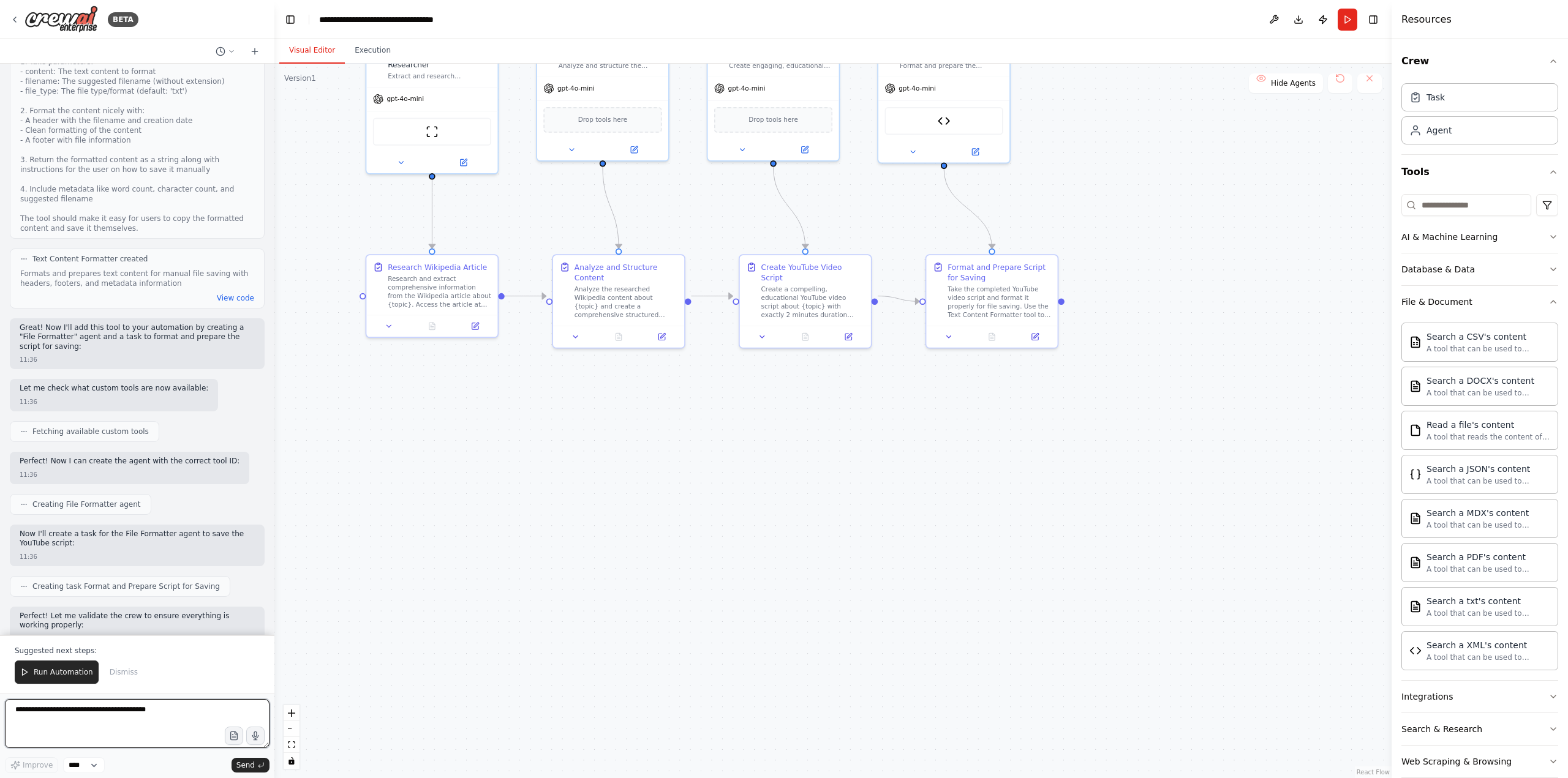
scroll to position [3613, 0]
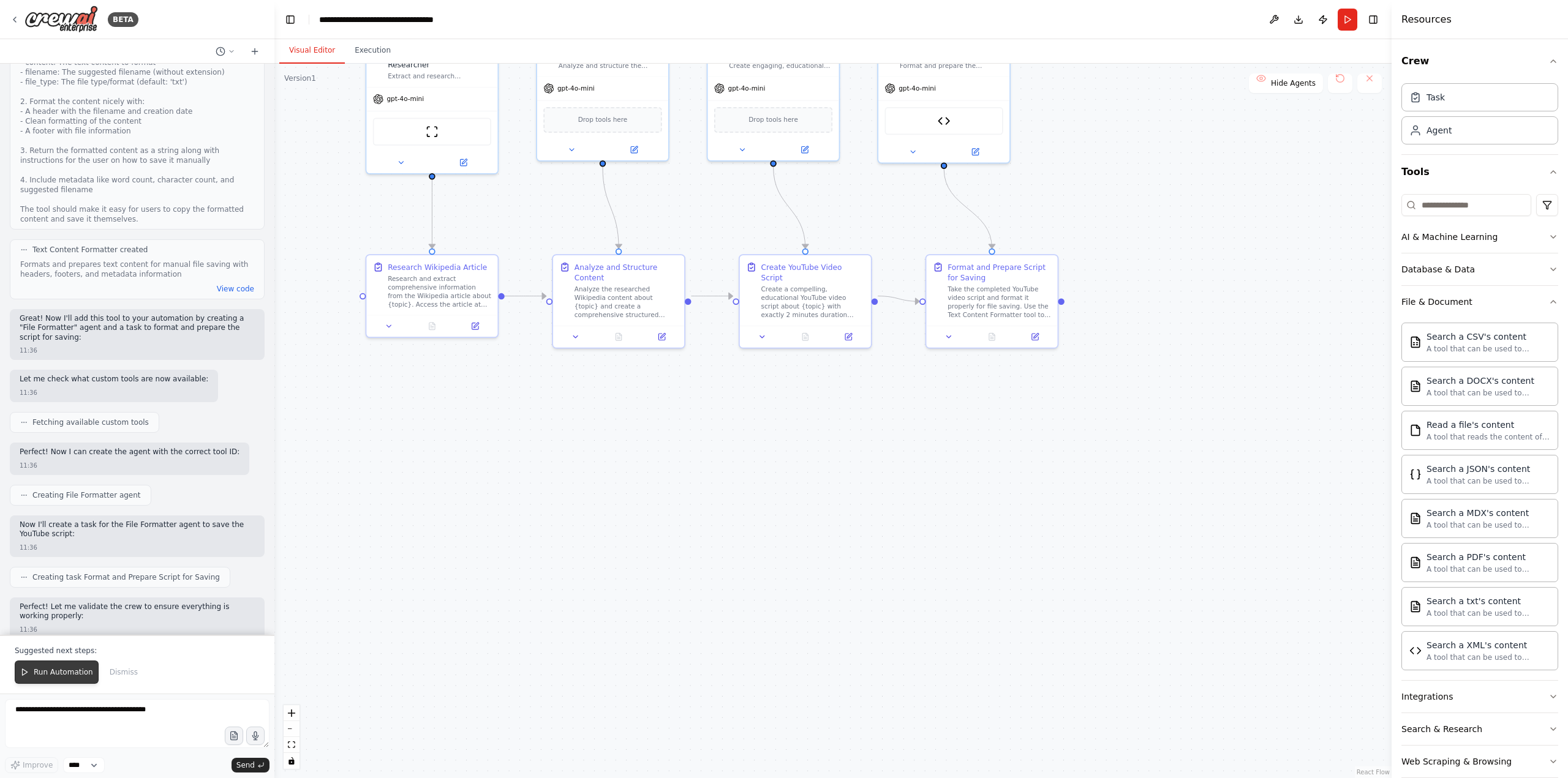
click at [60, 672] on span "Run Automation" at bounding box center [63, 672] width 59 height 10
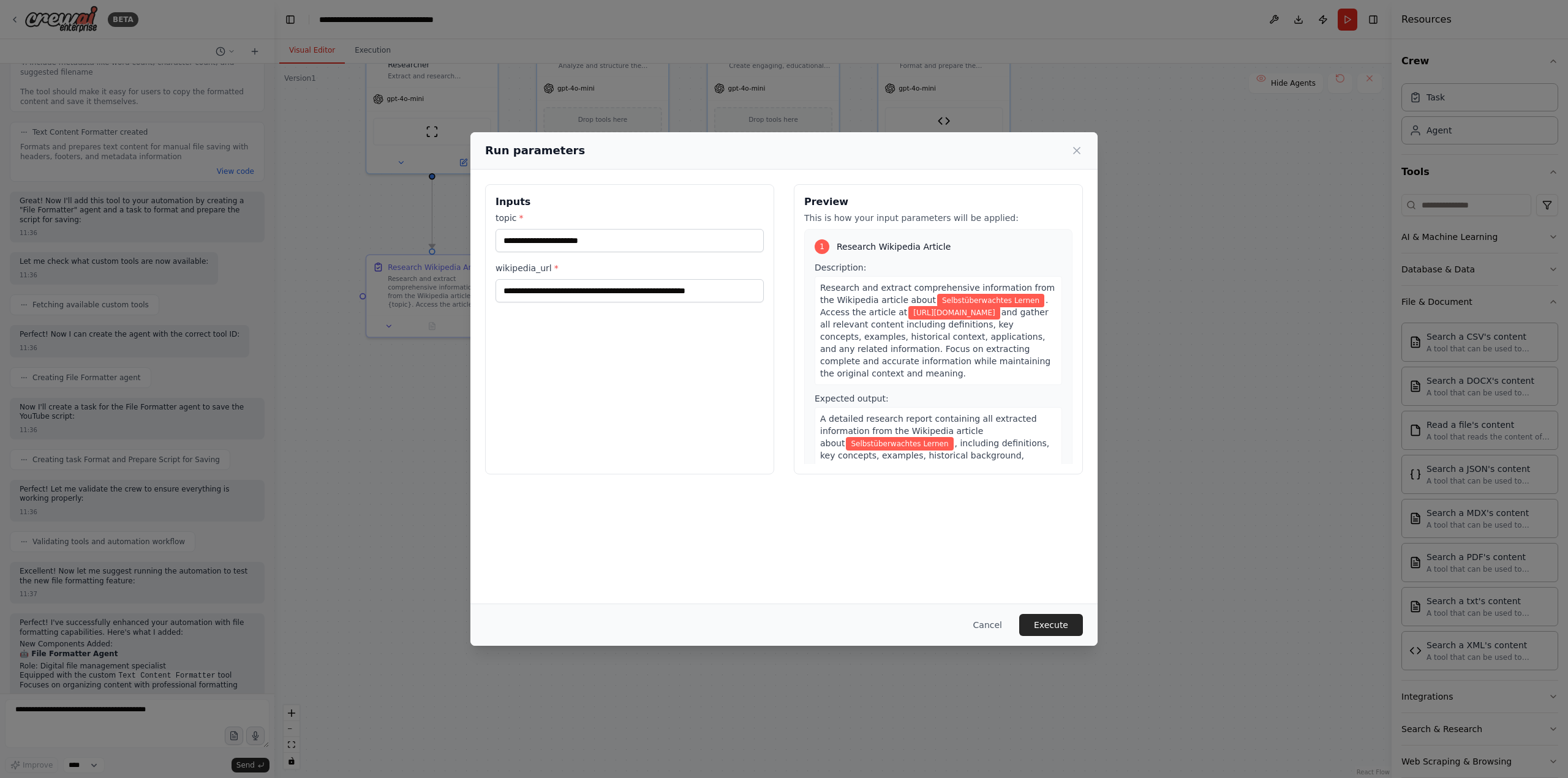
click at [1064, 621] on button "Execute" at bounding box center [1051, 625] width 64 height 22
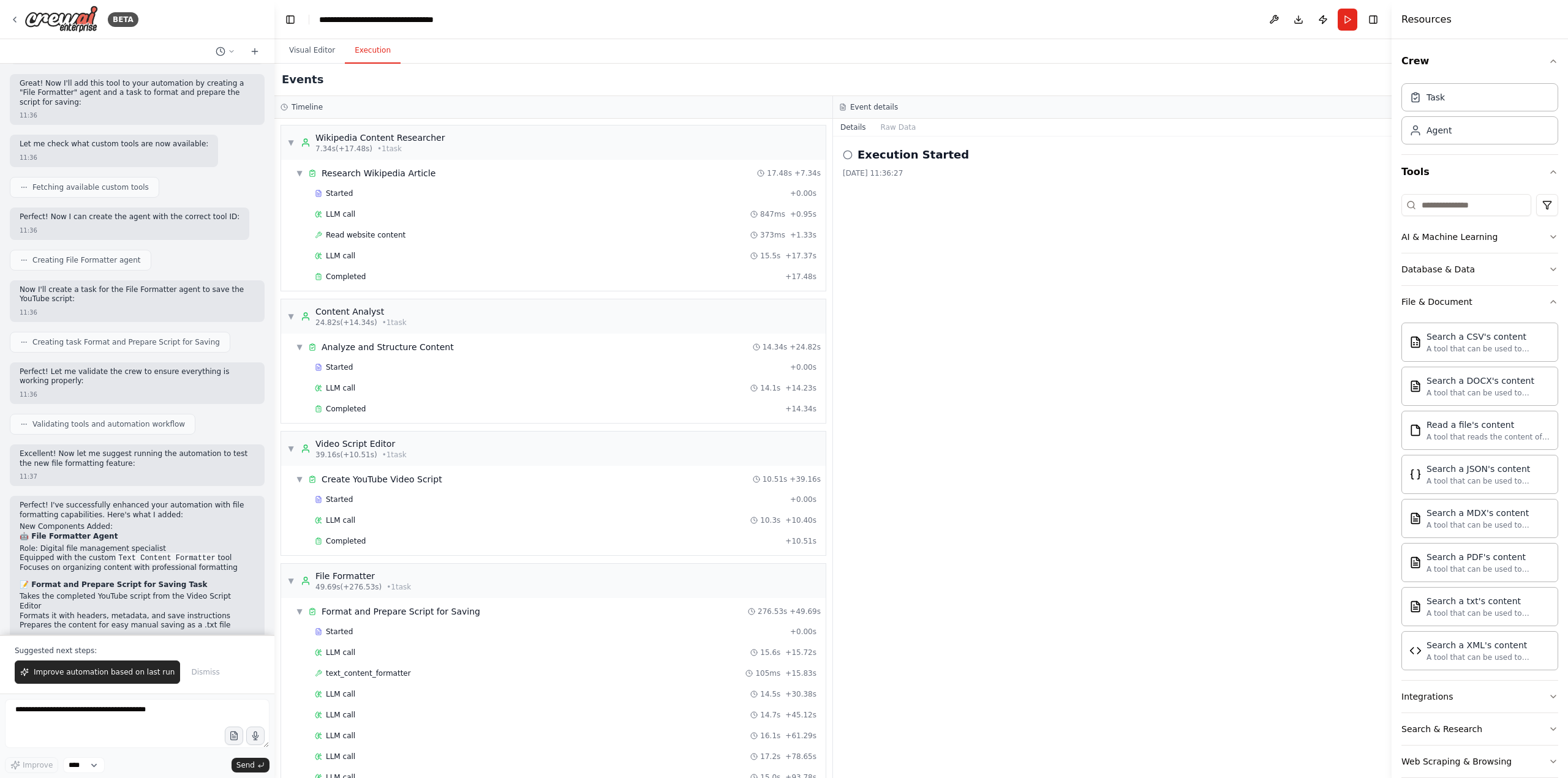
scroll to position [319, 0]
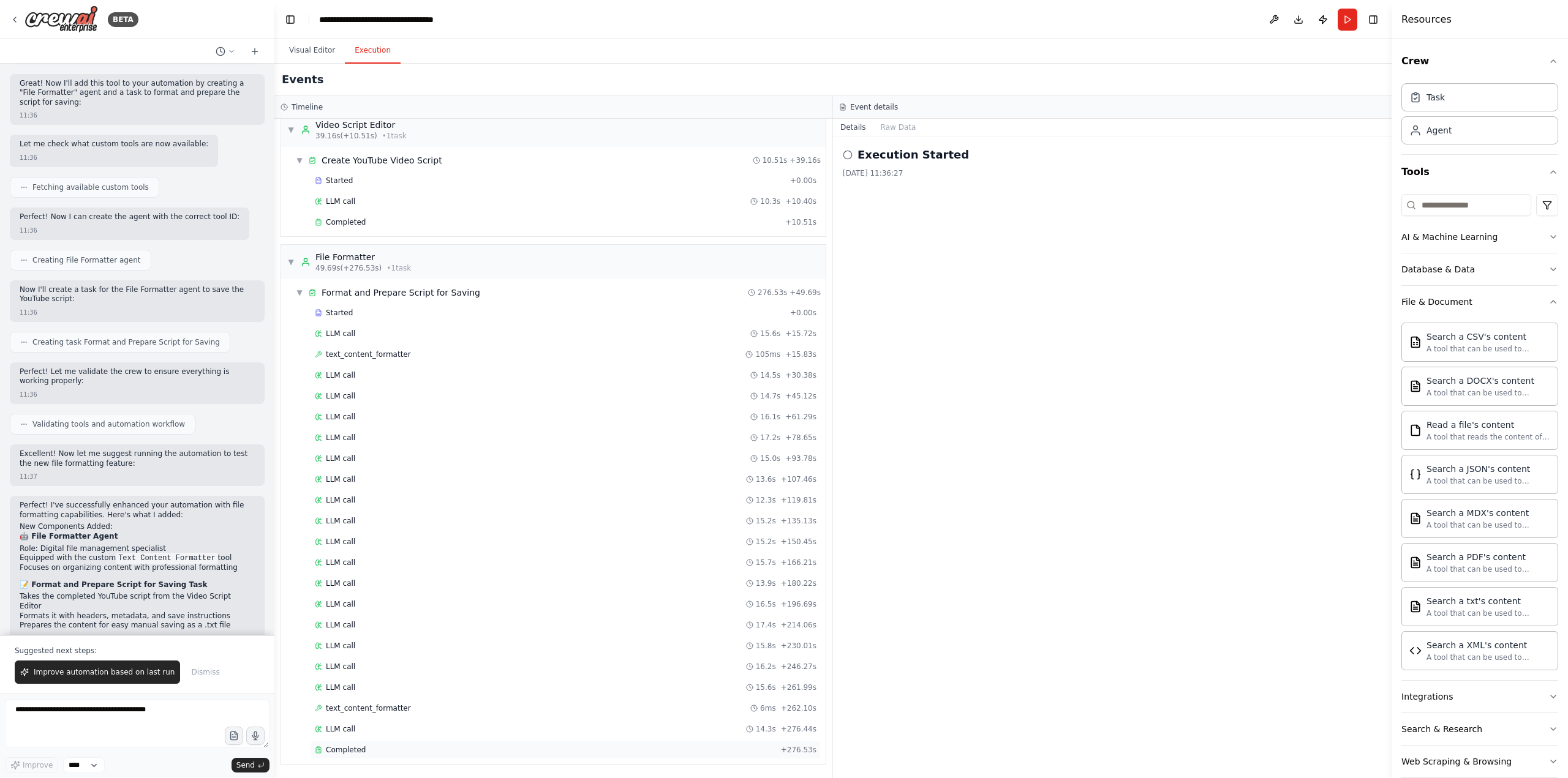
click at [334, 747] on span "Completed" at bounding box center [345, 750] width 40 height 10
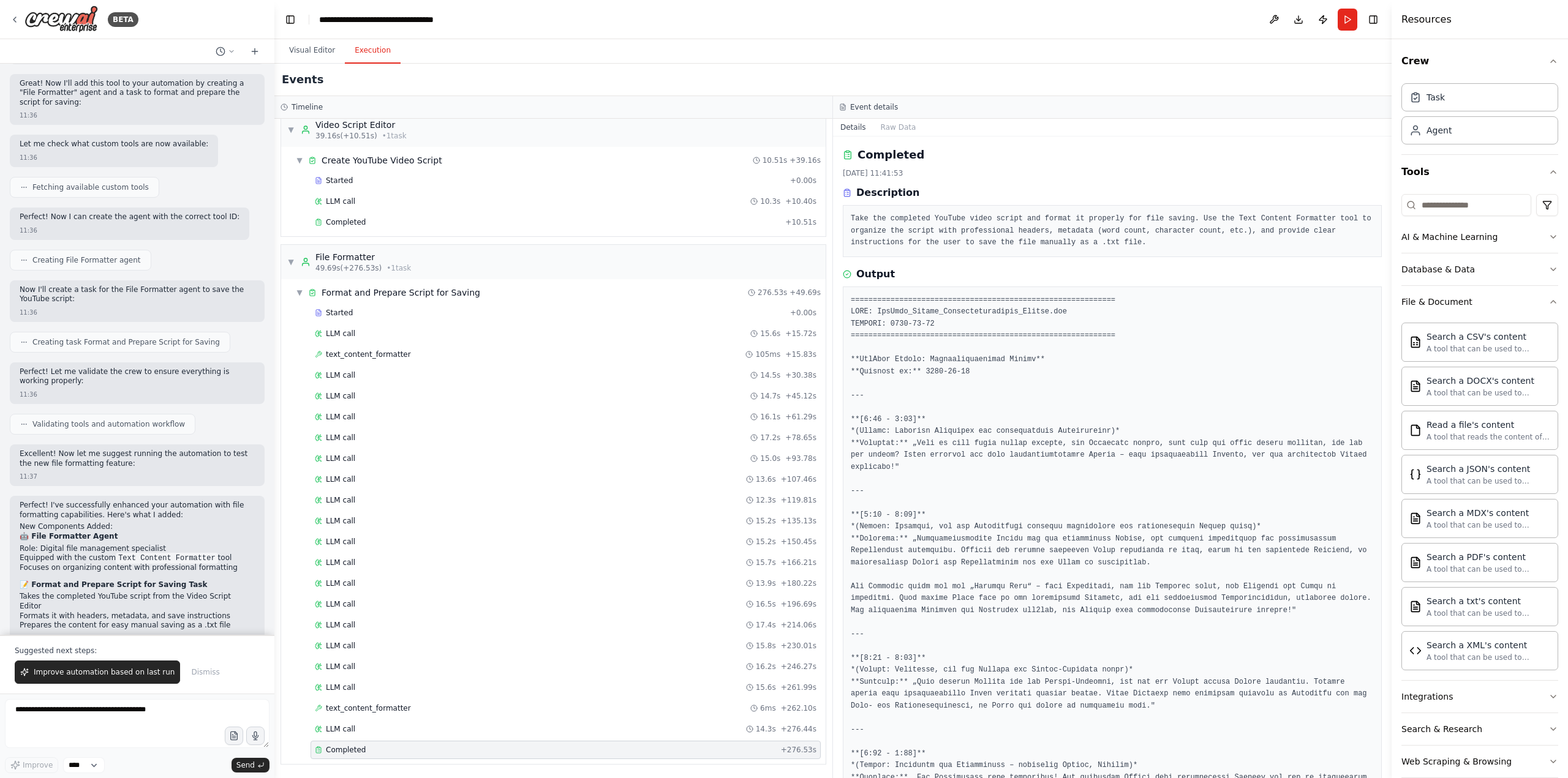
click at [901, 431] on pre at bounding box center [1112, 718] width 523 height 848
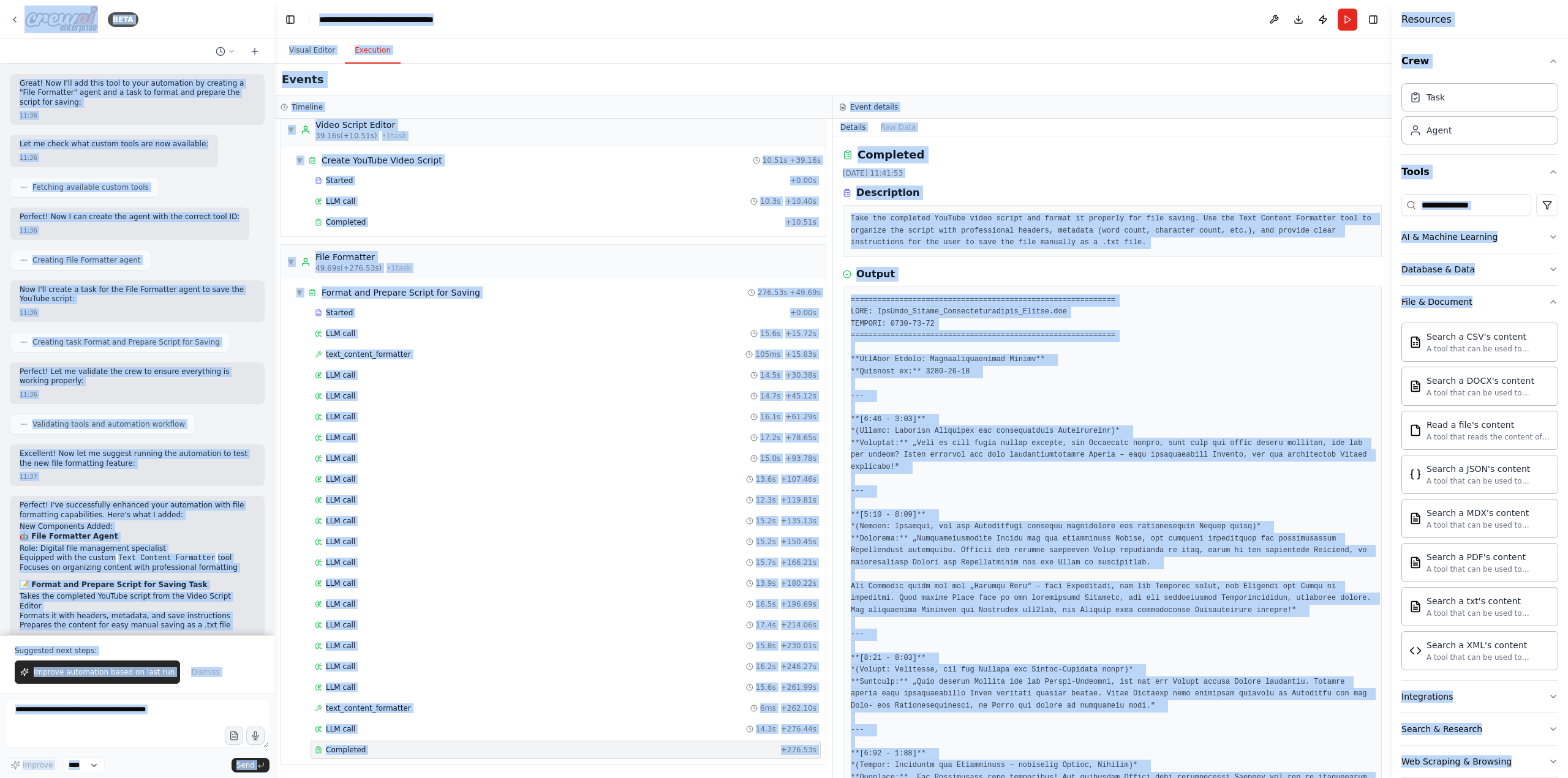
click at [978, 449] on pre at bounding box center [1112, 718] width 523 height 848
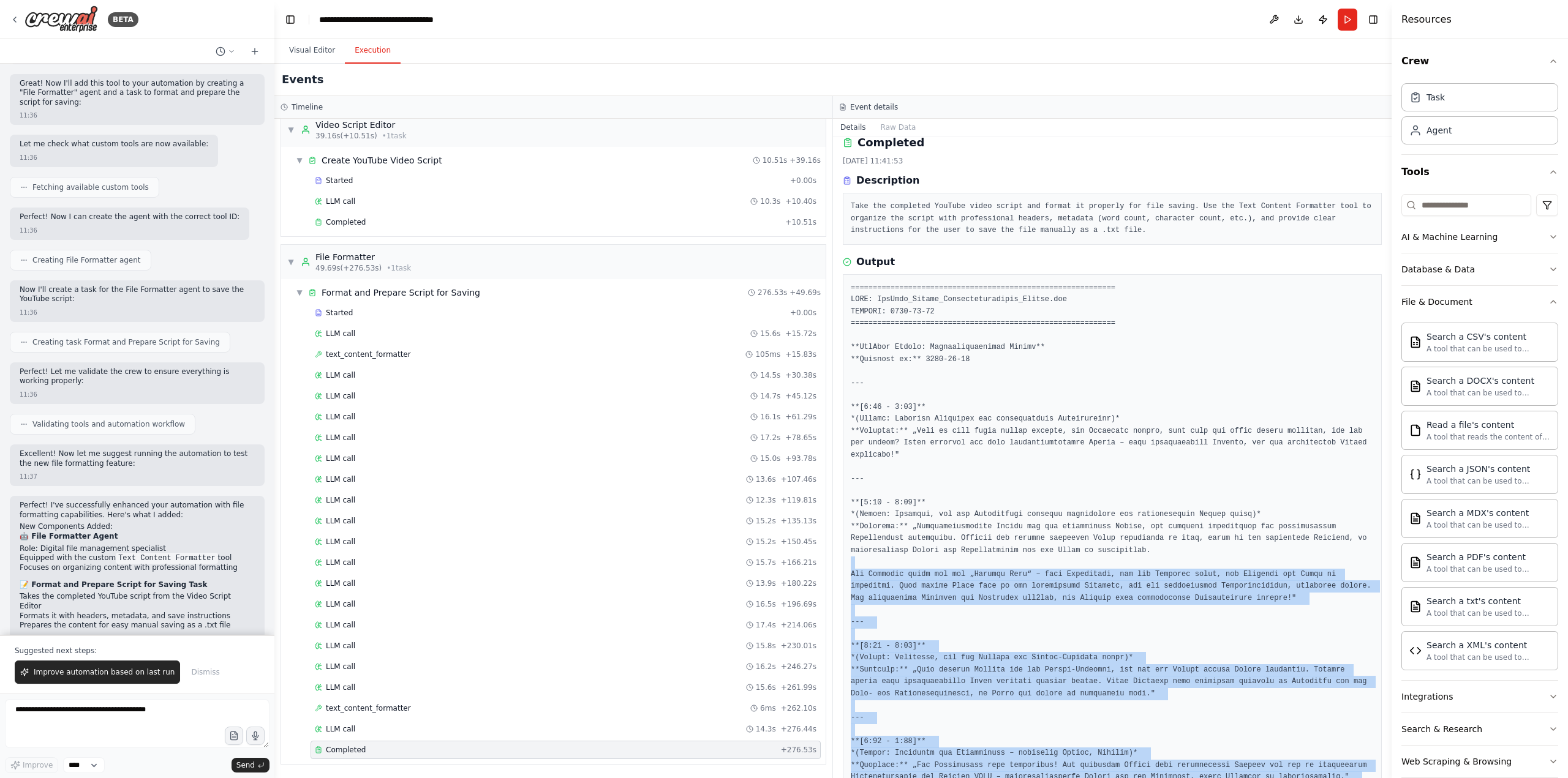
scroll to position [0, 0]
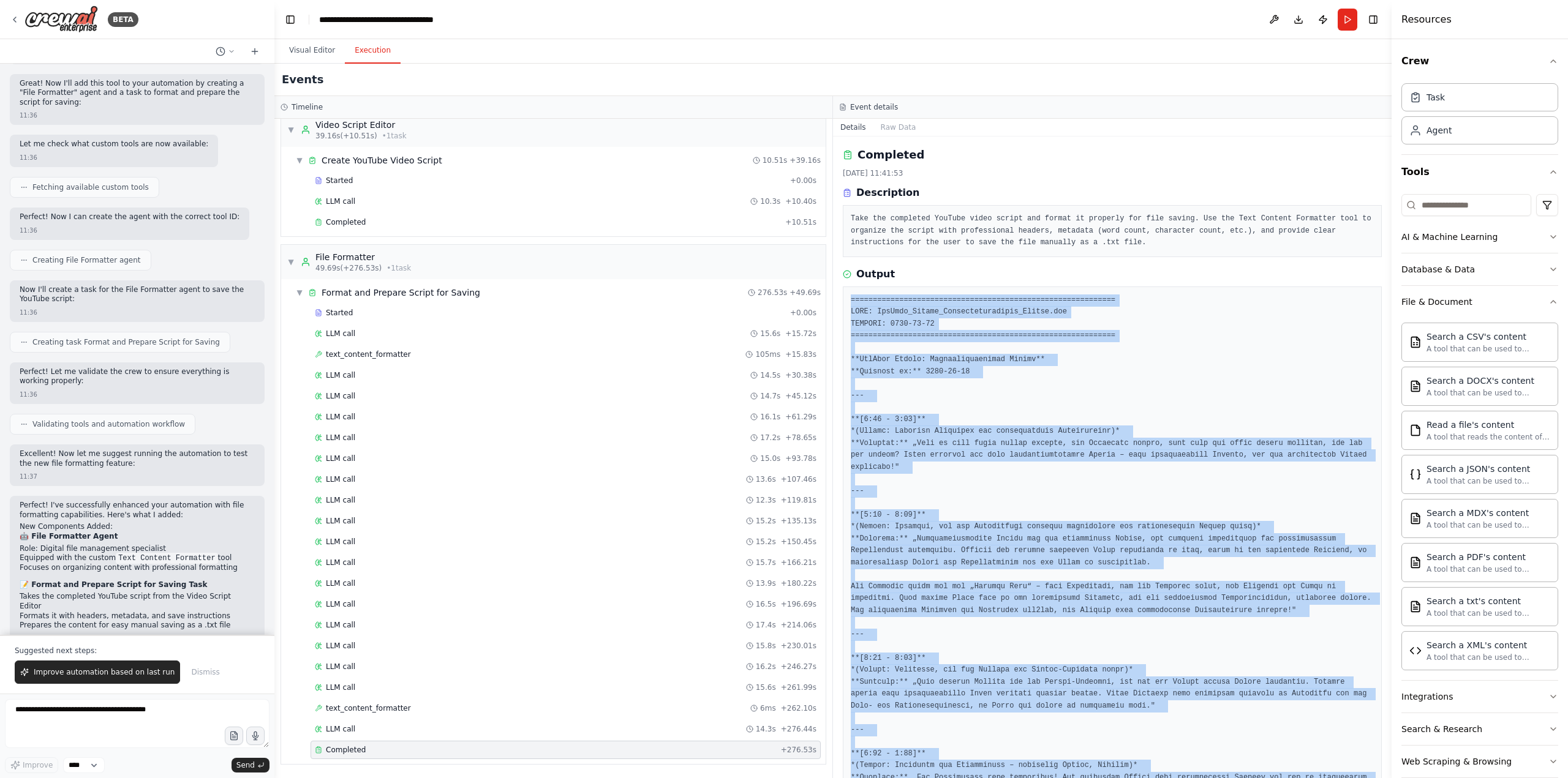
drag, startPoint x: 946, startPoint y: 625, endPoint x: 846, endPoint y: 301, distance: 339.1
click at [846, 301] on div at bounding box center [1112, 718] width 539 height 864
copy pre "============================================================ FILE: YouTube_Scri…"
